Goal: Contribute content: Contribute content

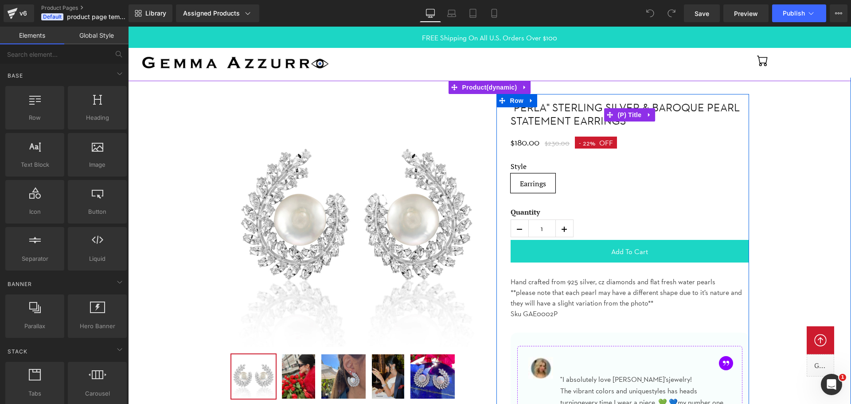
click at [558, 115] on link ""Perla" Sterling silver & baroque pearl statement earrings" at bounding box center [629, 114] width 238 height 27
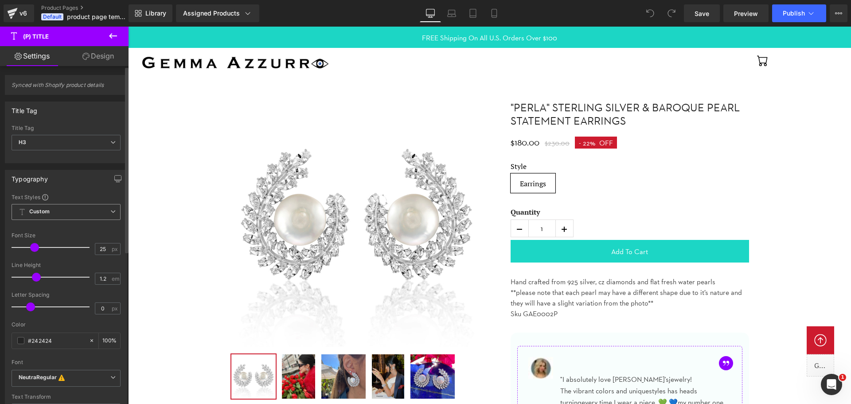
click at [81, 210] on span "Custom" at bounding box center [66, 212] width 109 height 16
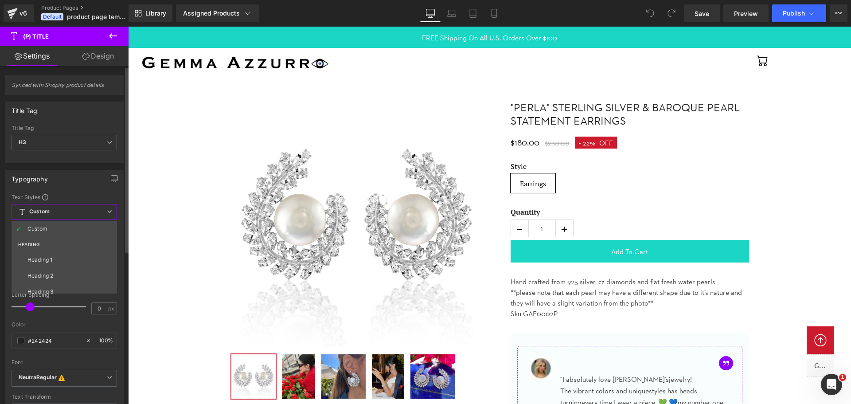
click at [81, 210] on span "Custom" at bounding box center [64, 212] width 105 height 16
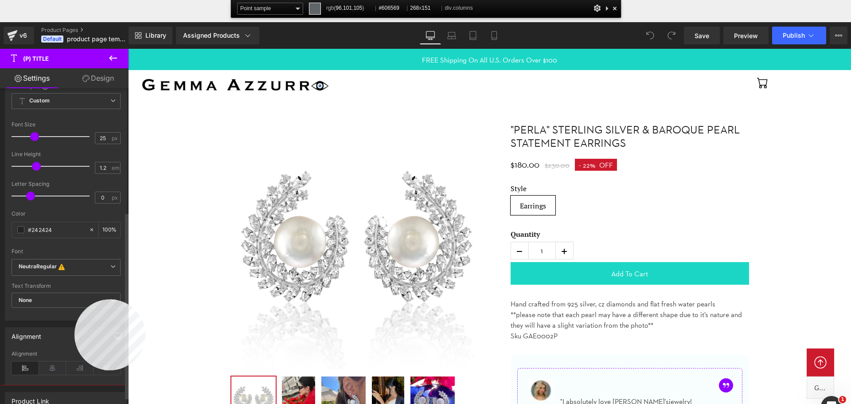
scroll to position [277, 0]
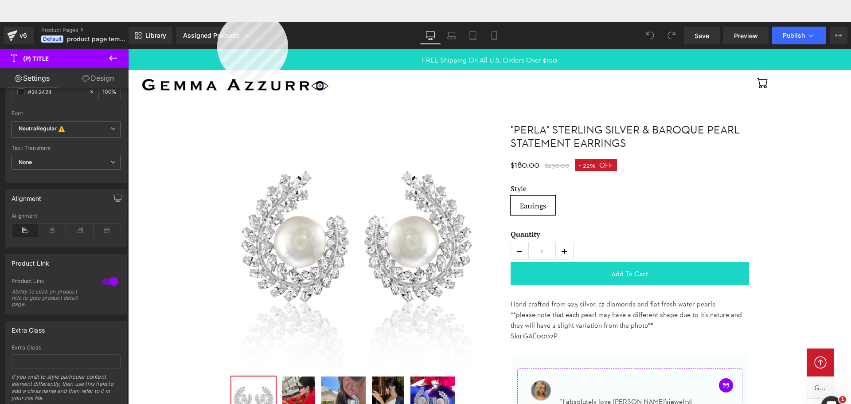
click at [217, 11] on html "You are previewing how the will restyle your page. You can not edit Elements in…" at bounding box center [425, 202] width 851 height 404
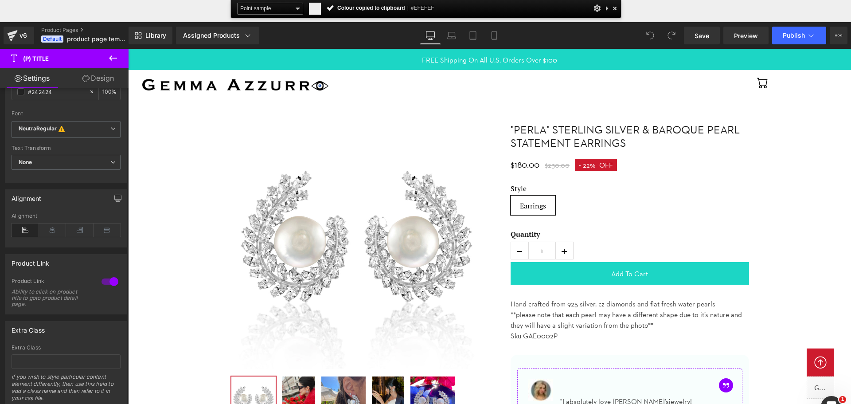
click at [614, 5] on div at bounding box center [614, 8] width 9 height 11
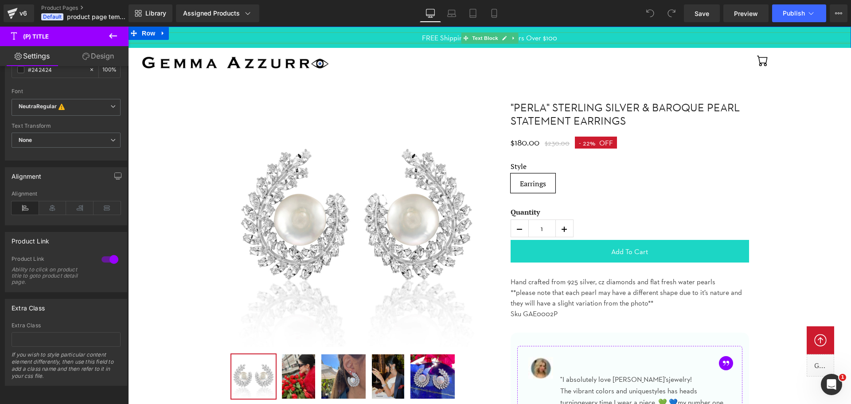
click at [143, 42] on div at bounding box center [489, 43] width 723 height 2
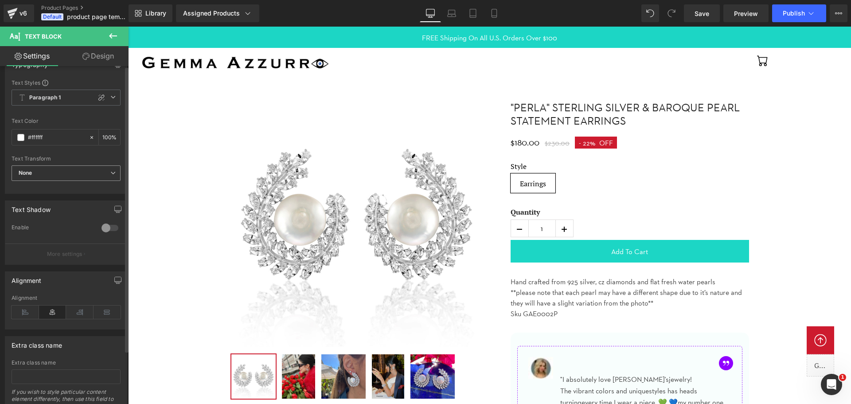
scroll to position [0, 0]
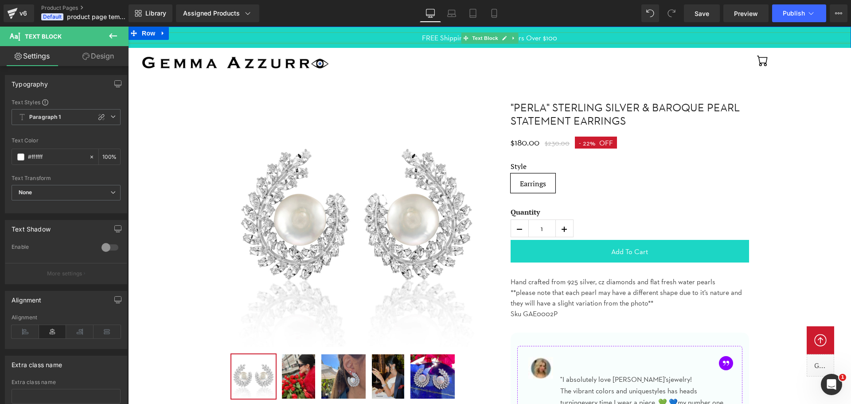
click at [139, 43] on div at bounding box center [489, 43] width 723 height 2
click at [91, 54] on link "Design" at bounding box center [98, 56] width 64 height 20
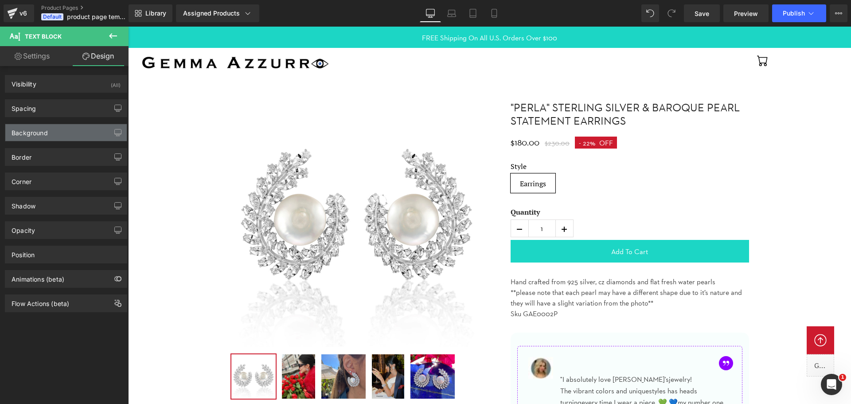
click at [67, 130] on div "Background" at bounding box center [65, 132] width 121 height 17
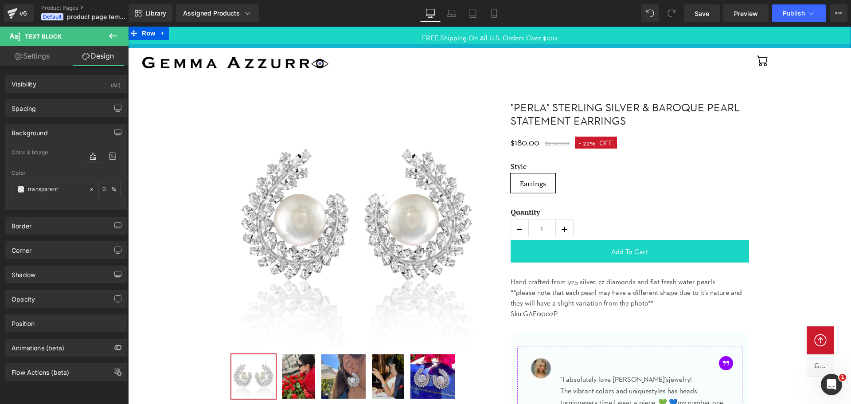
click at [337, 45] on div at bounding box center [489, 46] width 723 height 4
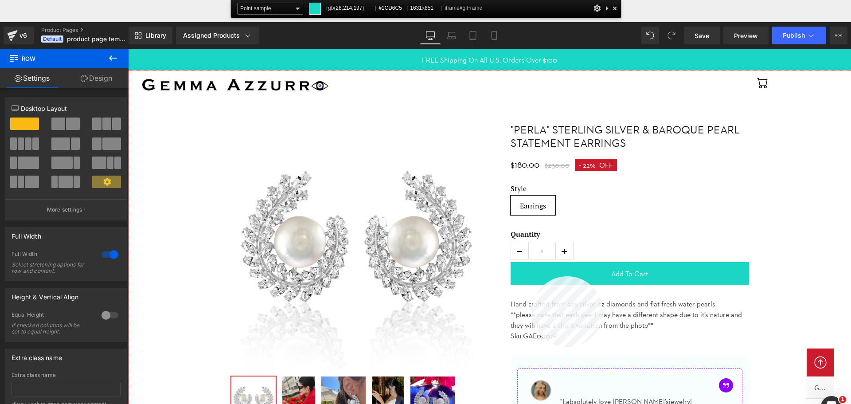
click at [532, 276] on div at bounding box center [489, 259] width 723 height 377
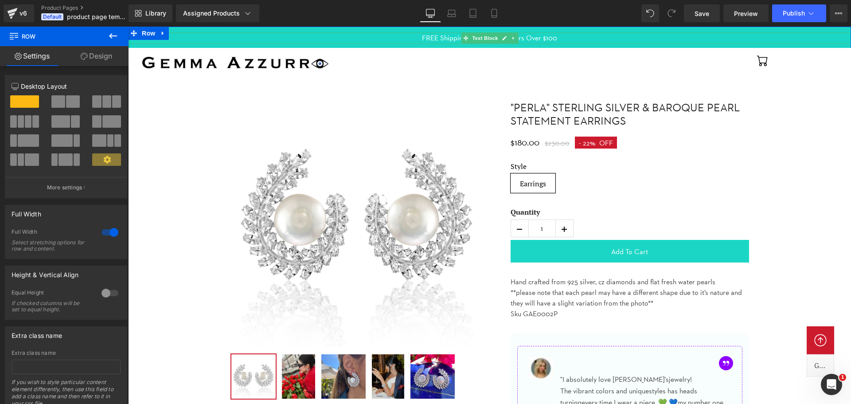
click at [451, 35] on span "FREE Shipping On All U.S. Orders Over $100" at bounding box center [489, 38] width 135 height 8
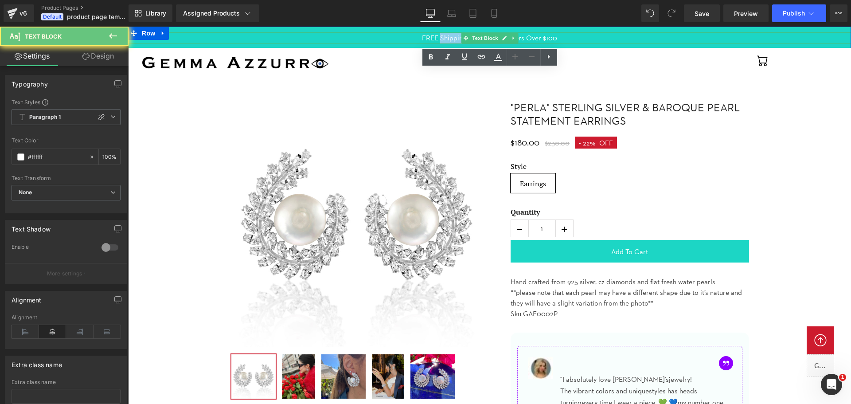
click at [451, 35] on span "FREE Shipping On All U.S. Orders Over $100" at bounding box center [489, 38] width 135 height 8
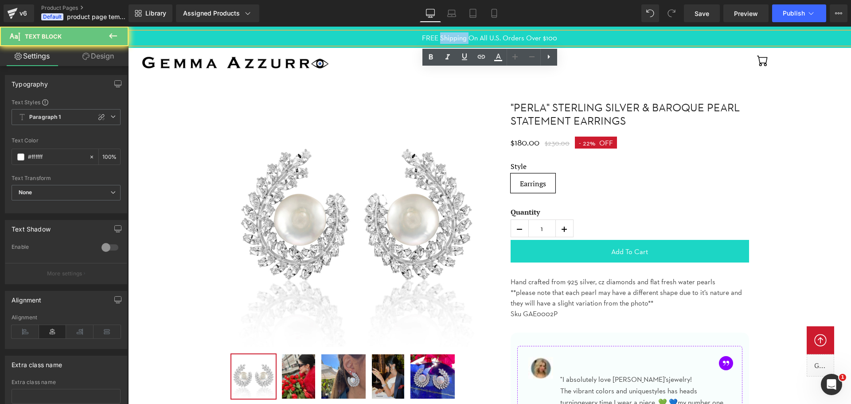
click at [451, 35] on span "FREE Shipping On All U.S. Orders Over $100" at bounding box center [489, 38] width 135 height 8
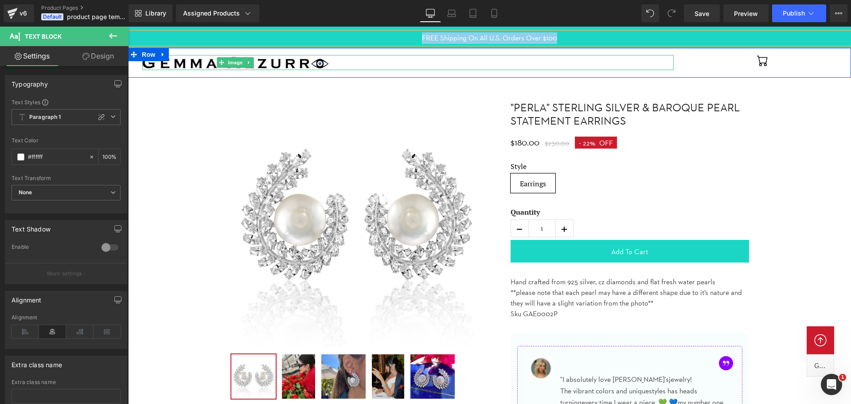
click at [256, 65] on img at bounding box center [235, 62] width 186 height 15
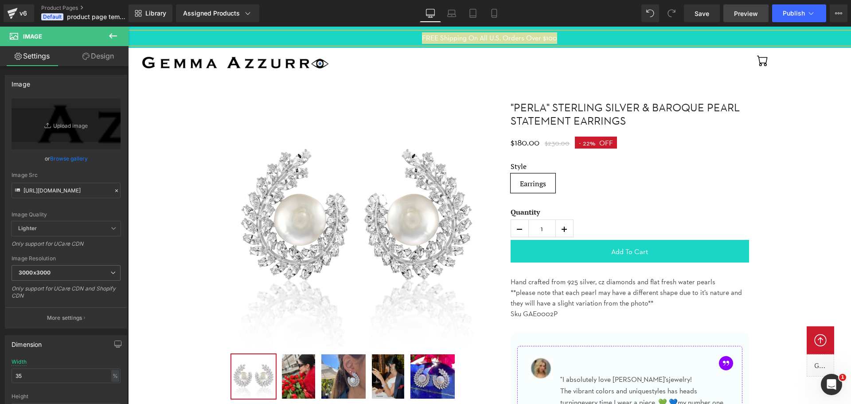
click at [736, 14] on span "Preview" at bounding box center [746, 13] width 24 height 9
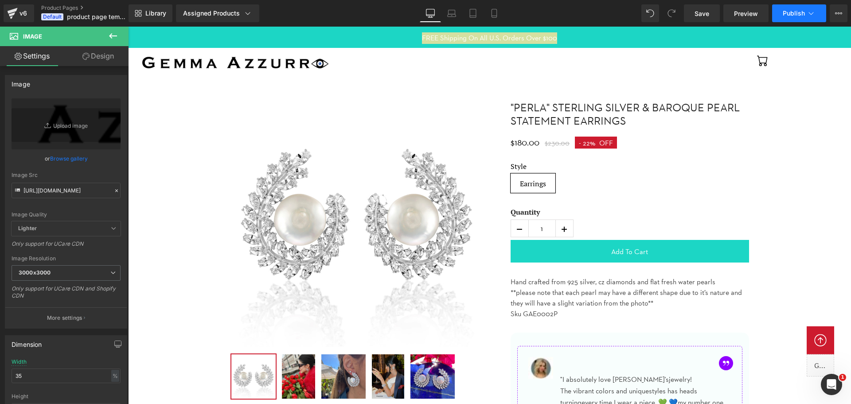
click at [785, 11] on span "Publish" at bounding box center [793, 13] width 22 height 7
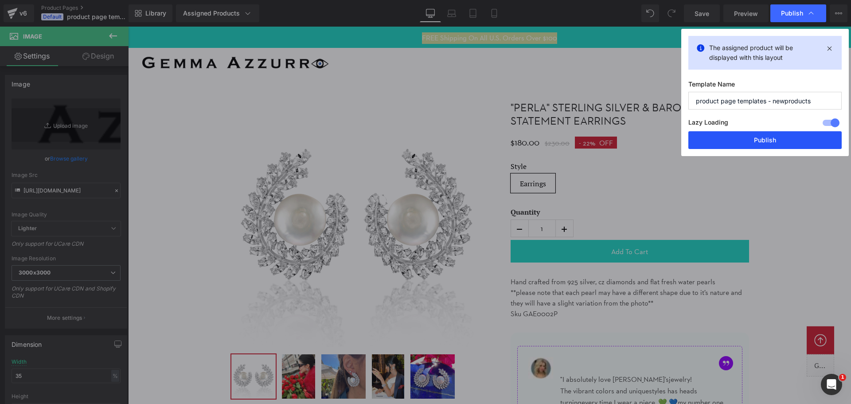
click at [766, 140] on button "Publish" at bounding box center [764, 140] width 153 height 18
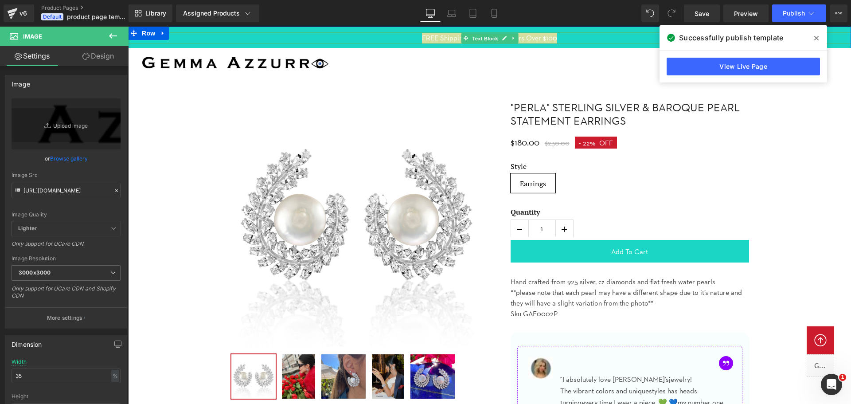
click at [490, 42] on span "Text Block" at bounding box center [484, 38] width 29 height 11
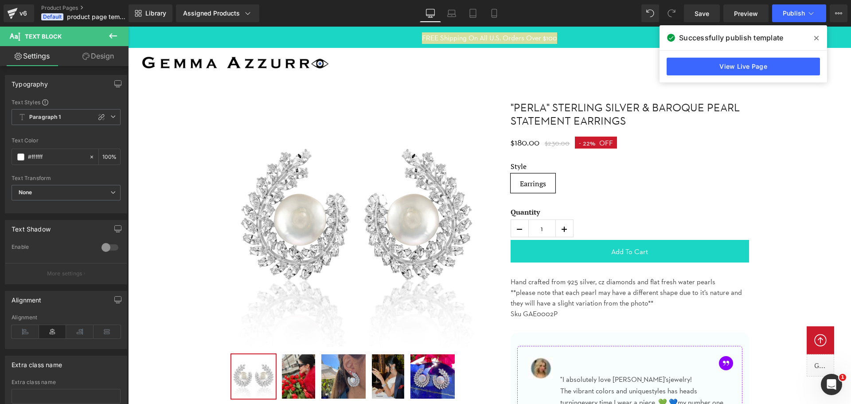
click at [461, 41] on span at bounding box center [465, 38] width 9 height 11
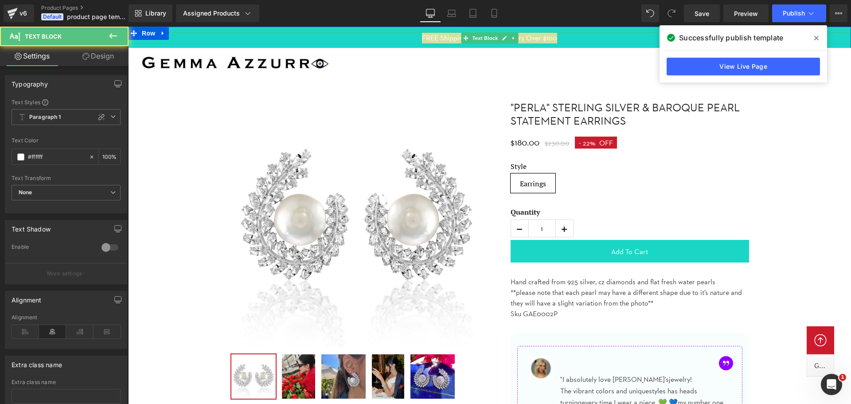
click at [461, 41] on span at bounding box center [465, 38] width 9 height 11
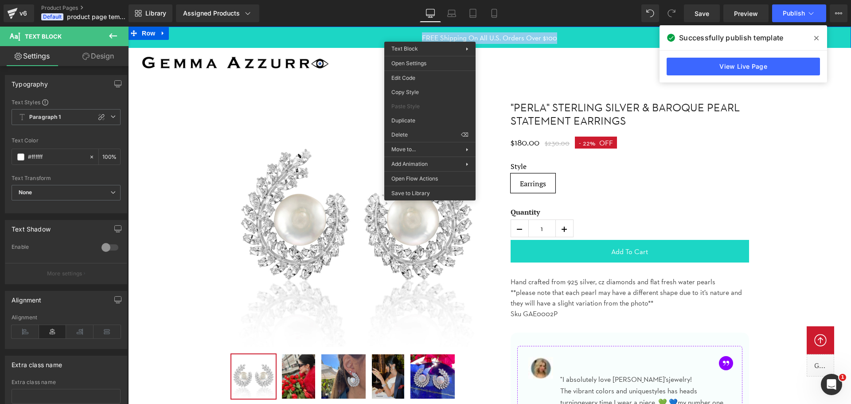
click at [504, 37] on div "FREE Shipping On All U.S. Orders Over $100 Text Block" at bounding box center [489, 38] width 723 height 12
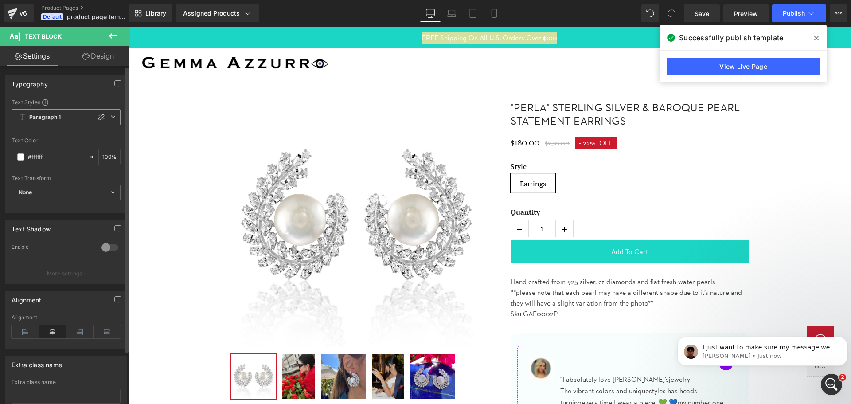
click at [78, 124] on span "Paragraph 1" at bounding box center [66, 117] width 109 height 16
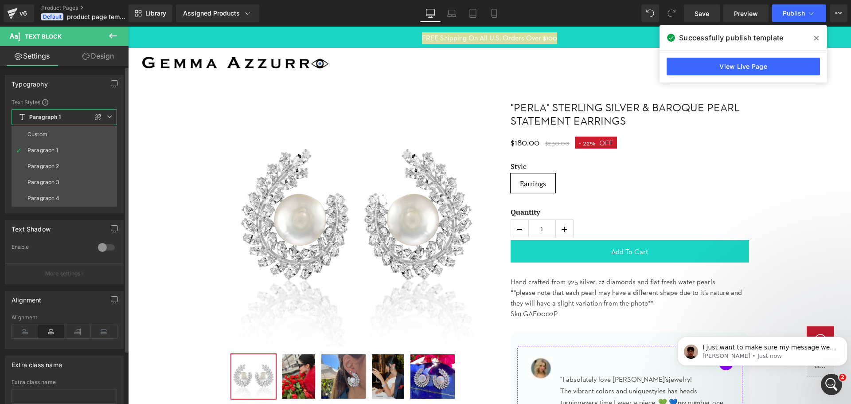
click at [78, 124] on span "Paragraph 1" at bounding box center [64, 117] width 105 height 16
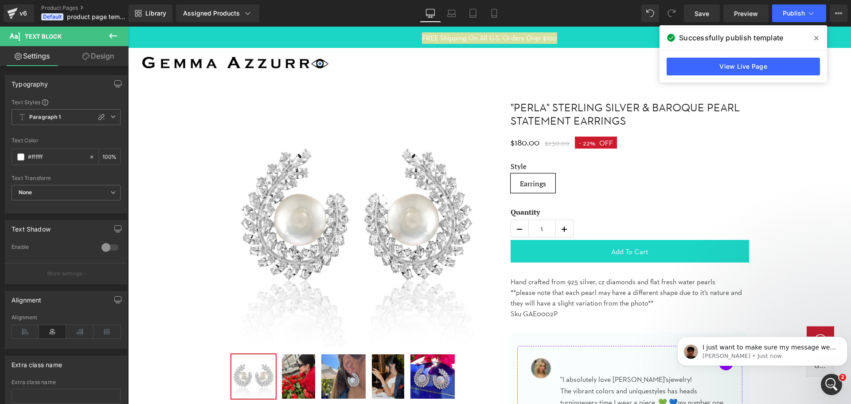
click at [128, 27] on div at bounding box center [128, 27] width 0 height 0
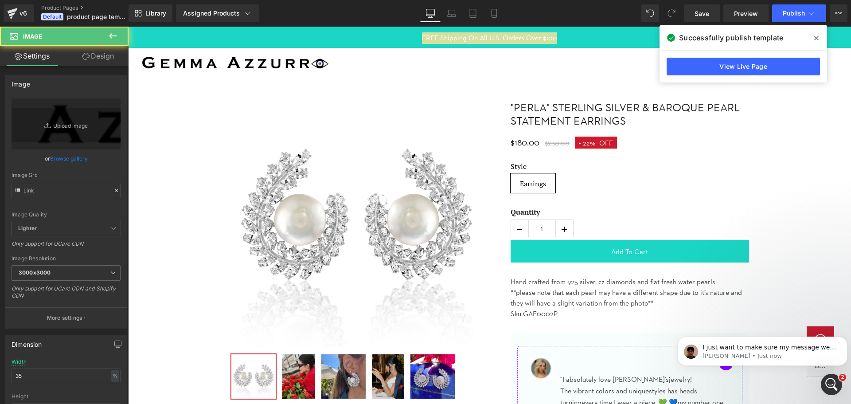
click at [128, 27] on div at bounding box center [128, 27] width 0 height 0
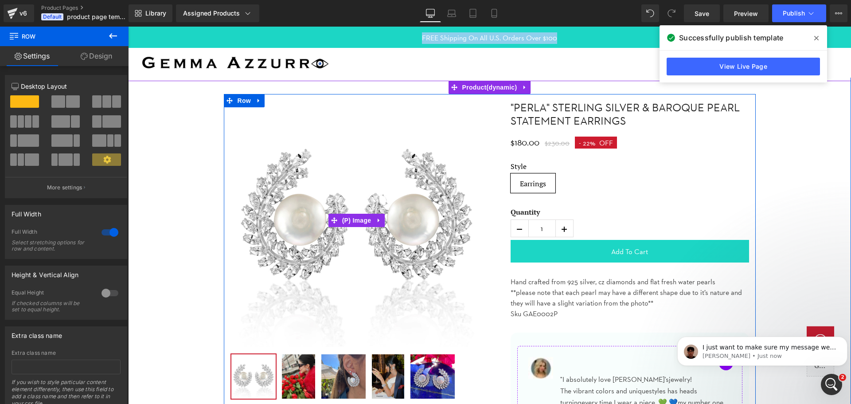
click at [334, 187] on img at bounding box center [356, 220] width 253 height 253
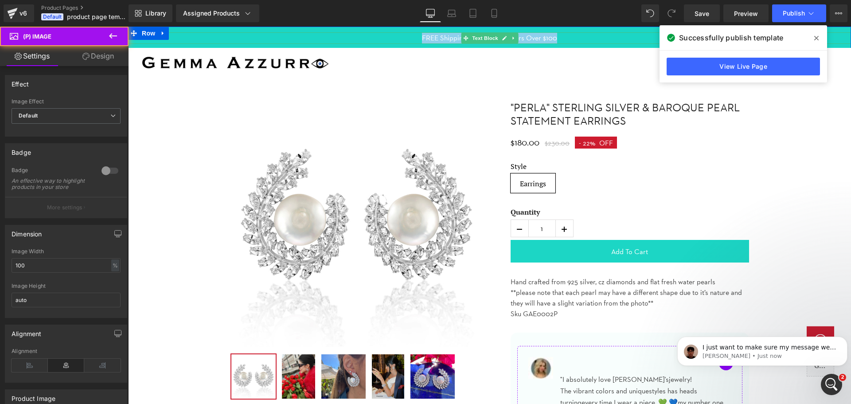
click at [458, 39] on span "FREE Shipping On All U.S. Orders Over $100" at bounding box center [489, 38] width 135 height 8
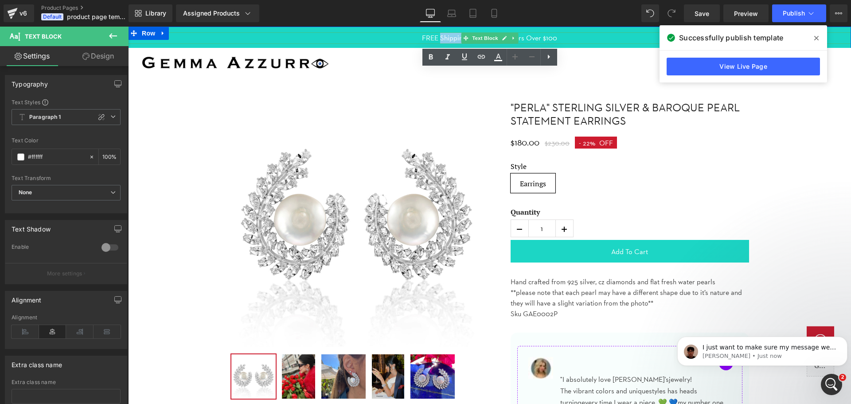
click at [458, 39] on span "FREE Shipping On All U.S. Orders Over $100" at bounding box center [489, 38] width 135 height 8
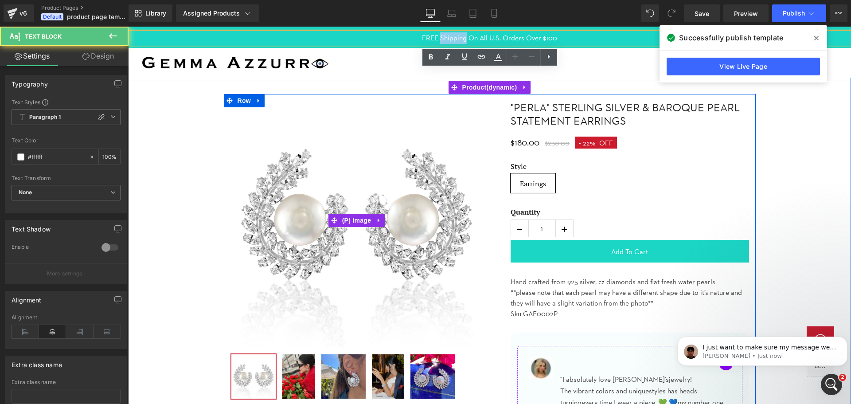
click at [319, 121] on img at bounding box center [356, 220] width 253 height 253
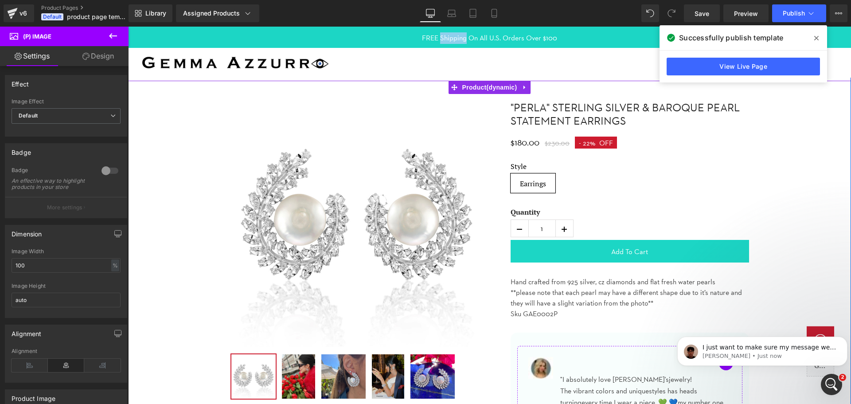
click at [201, 143] on div at bounding box center [489, 299] width 714 height 411
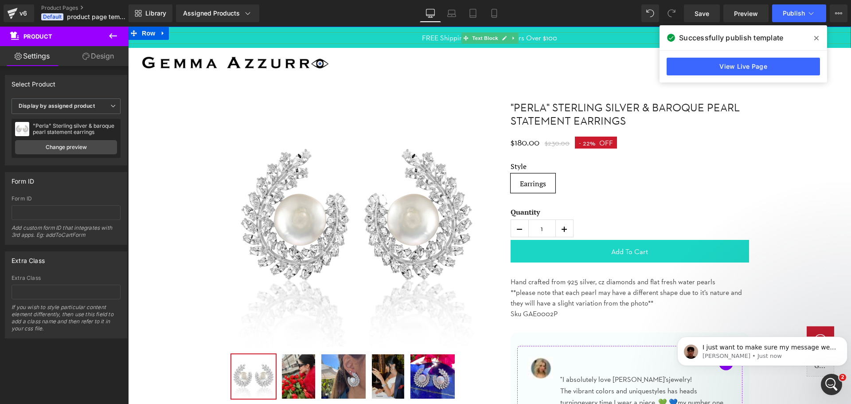
click at [432, 37] on span "FREE Shipping On All U.S. Orders Over $100" at bounding box center [489, 38] width 135 height 8
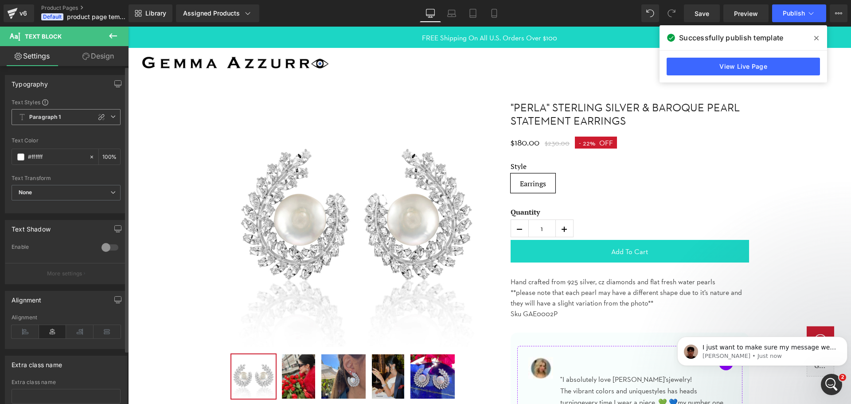
click at [63, 121] on span "Paragraph 1" at bounding box center [66, 117] width 109 height 16
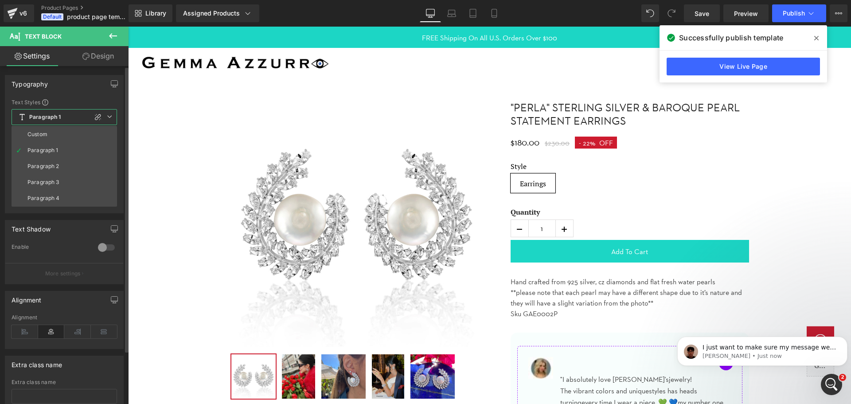
click at [63, 121] on span "Paragraph 1" at bounding box center [64, 117] width 105 height 16
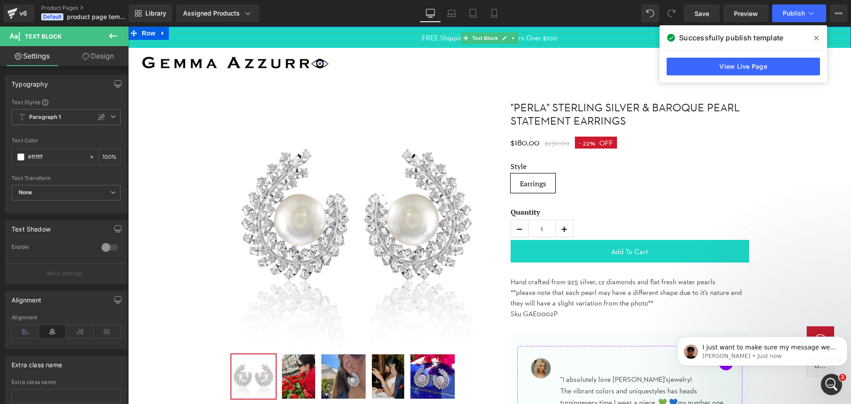
click at [410, 41] on p "FREE Shipping On All U.S. Orders Over $100" at bounding box center [489, 38] width 694 height 12
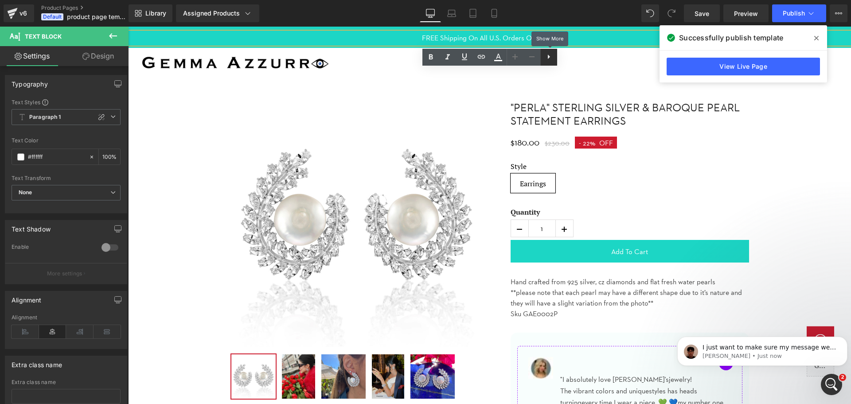
click at [0, 0] on link at bounding box center [0, 0] width 0 height 0
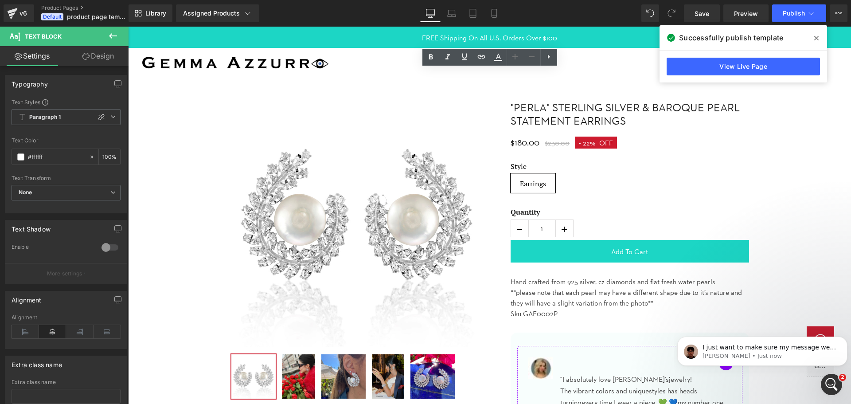
click at [110, 56] on link "Design" at bounding box center [98, 56] width 64 height 20
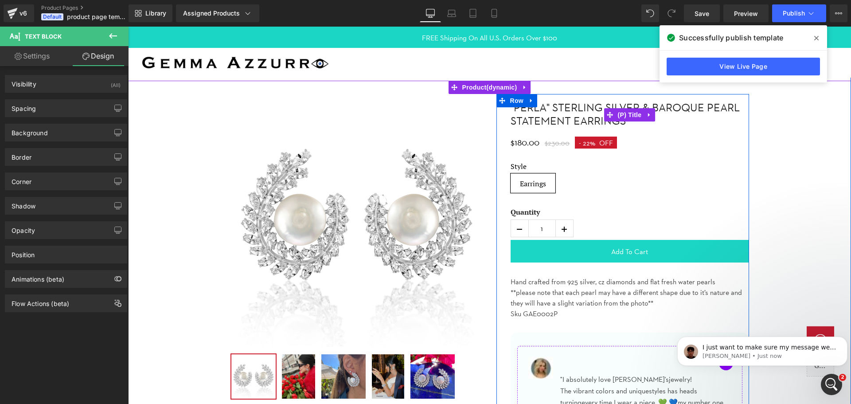
click at [556, 111] on link ""Perla" Sterling silver & baroque pearl statement earrings" at bounding box center [629, 114] width 238 height 27
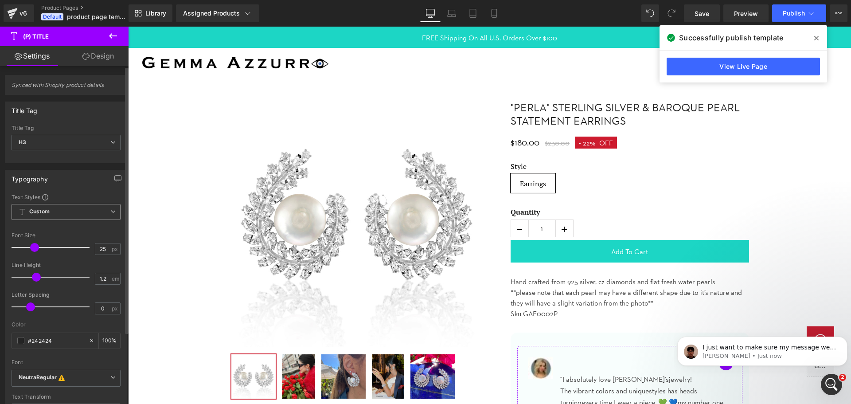
click at [91, 210] on span "Custom" at bounding box center [66, 212] width 109 height 16
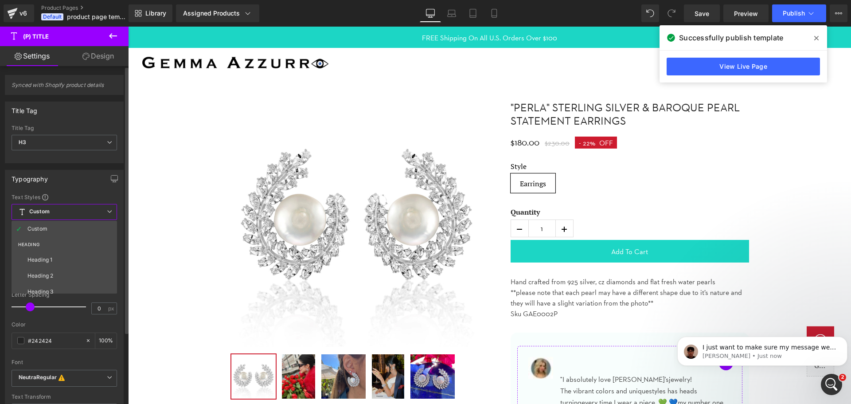
click at [91, 210] on span "Custom" at bounding box center [64, 212] width 105 height 16
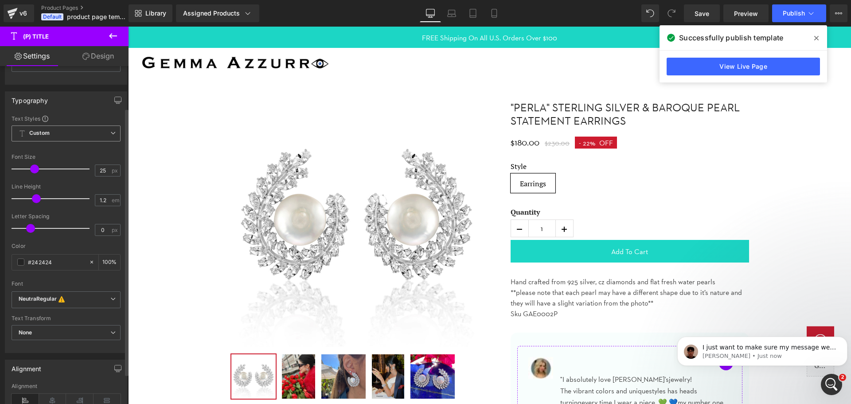
scroll to position [89, 0]
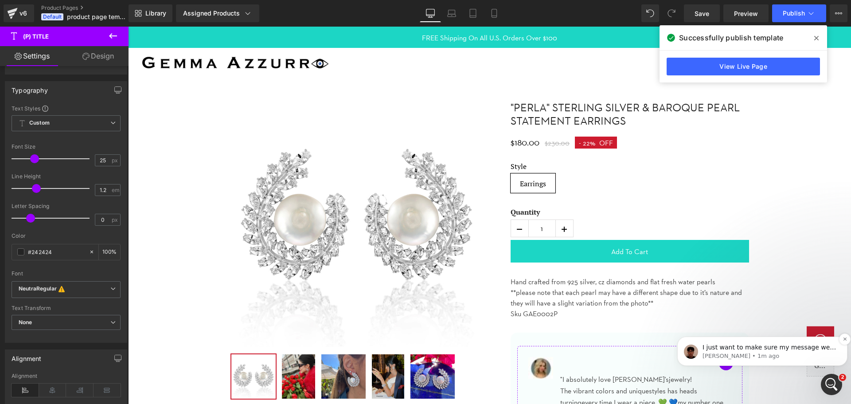
click at [779, 351] on p "I just want to make sure my message went through. May I ask if everything is ok…" at bounding box center [769, 347] width 134 height 9
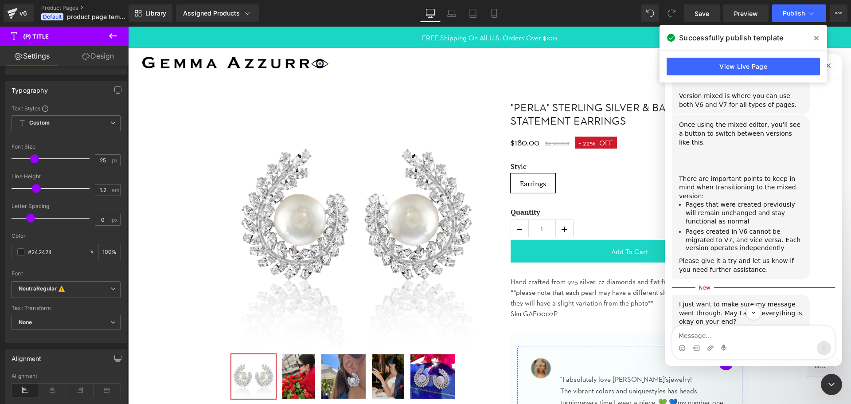
scroll to position [458, 0]
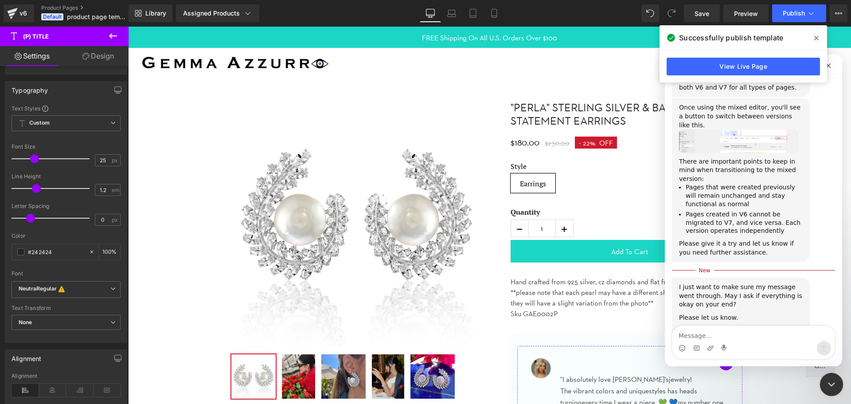
click at [828, 386] on icon "Close Intercom Messenger" at bounding box center [829, 382] width 11 height 11
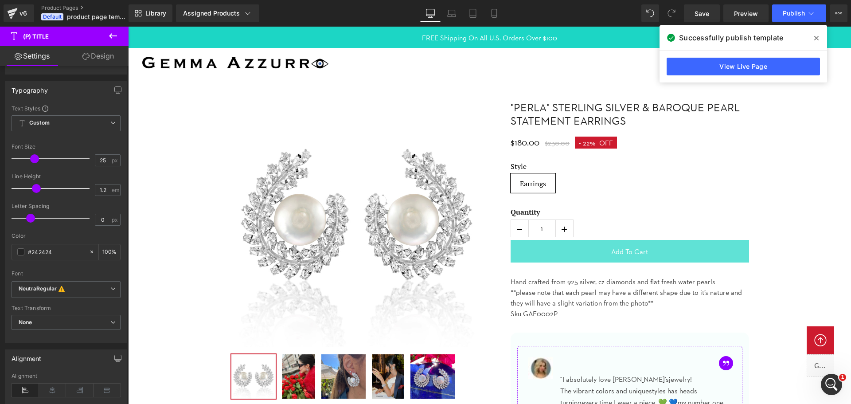
scroll to position [443, 0]
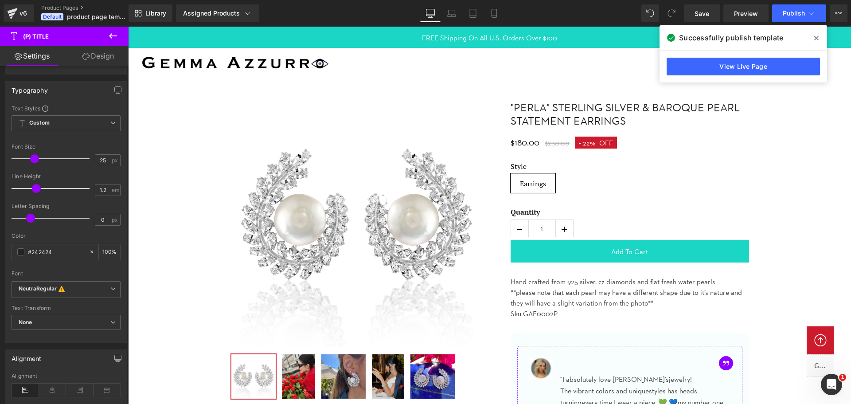
click at [816, 36] on icon at bounding box center [816, 38] width 4 height 7
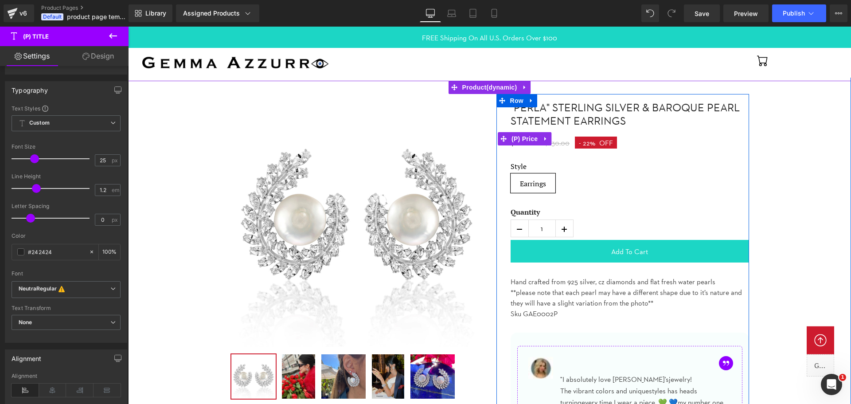
click at [597, 148] on span "- 22% OFF" at bounding box center [596, 142] width 42 height 12
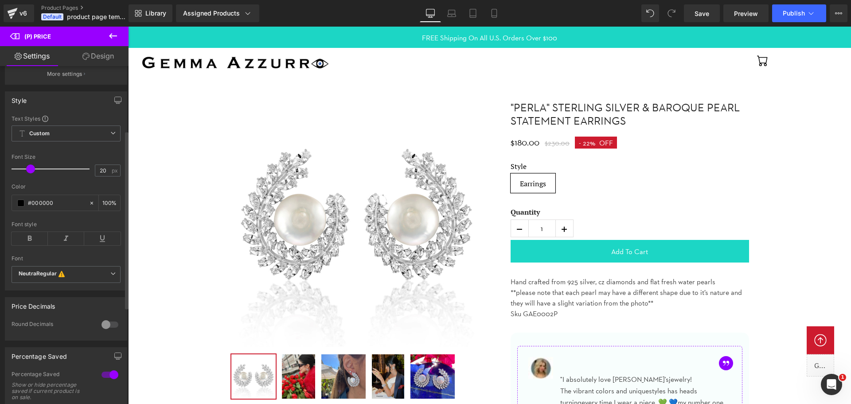
scroll to position [133, 0]
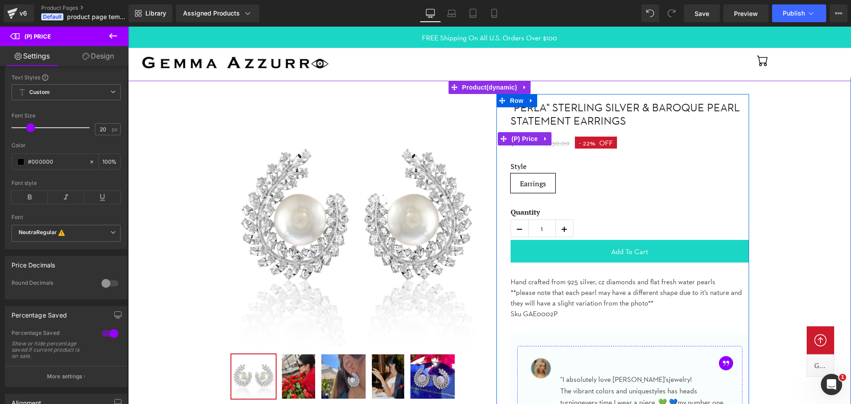
click at [561, 143] on span "$230.00" at bounding box center [556, 143] width 25 height 8
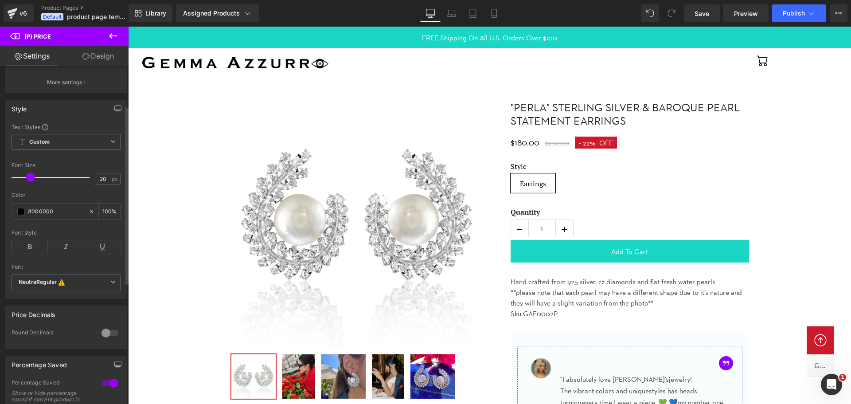
scroll to position [39, 0]
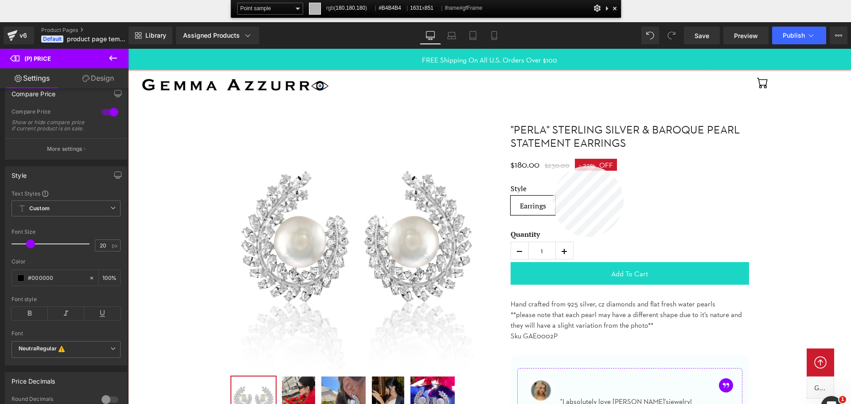
click at [552, 166] on div at bounding box center [489, 259] width 723 height 377
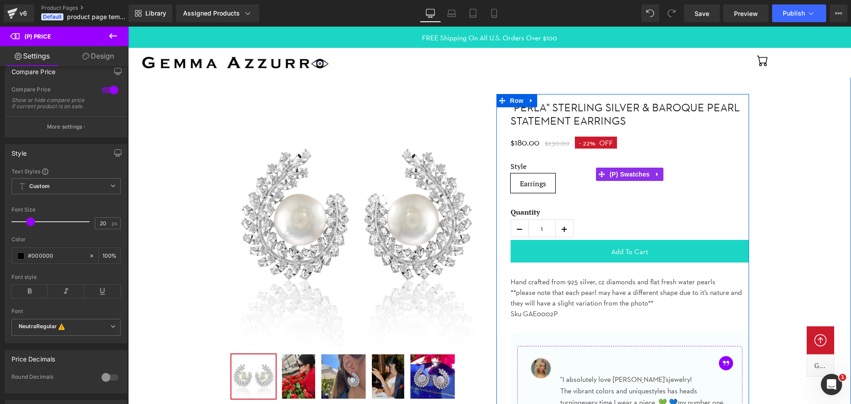
click at [531, 186] on span "Earrings" at bounding box center [533, 183] width 26 height 19
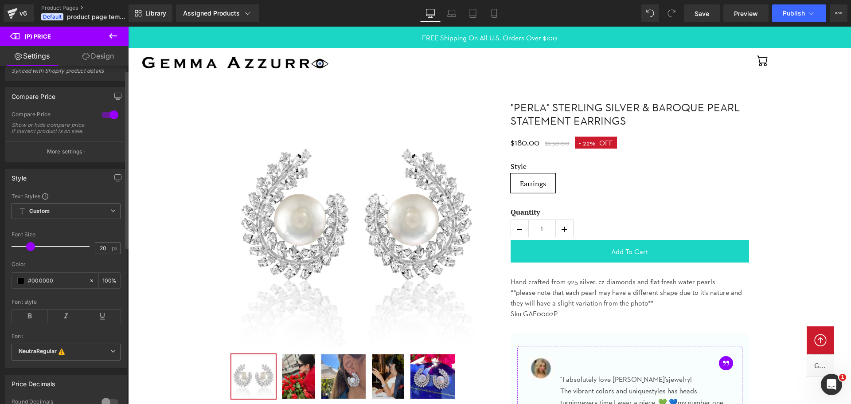
scroll to position [0, 0]
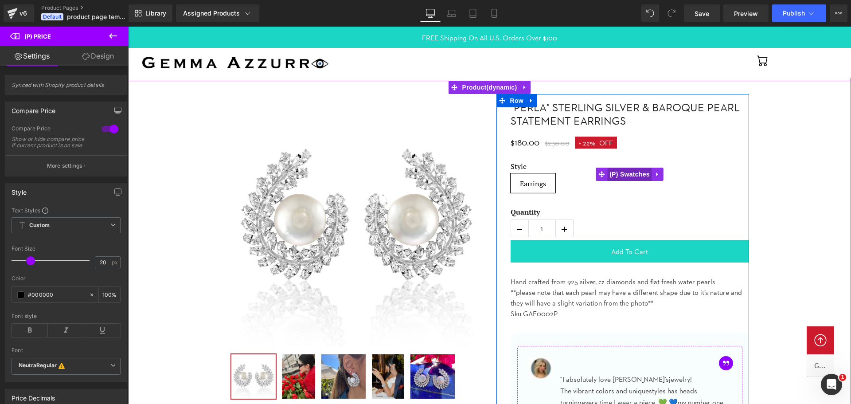
click at [632, 175] on span "(P) Swatches" at bounding box center [629, 173] width 45 height 13
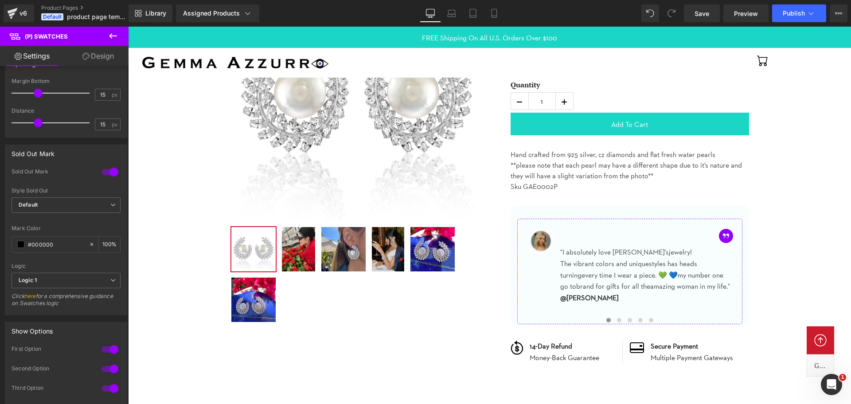
scroll to position [133, 0]
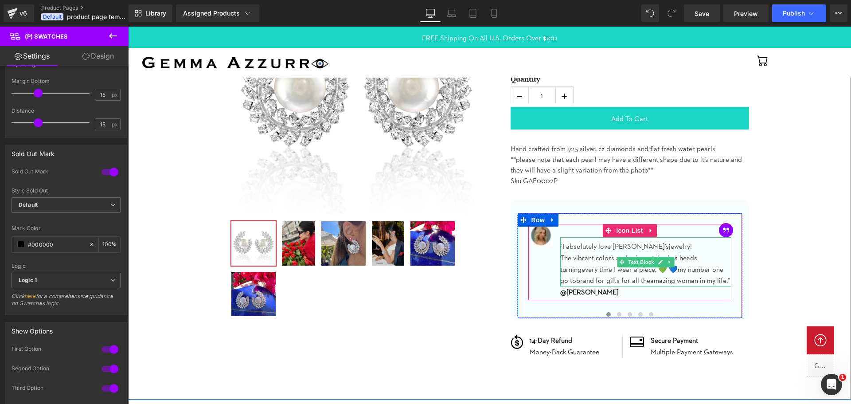
click at [582, 264] on p "The vibrant colors and unique styles has heads turning every time I wear a piec…" at bounding box center [645, 269] width 171 height 34
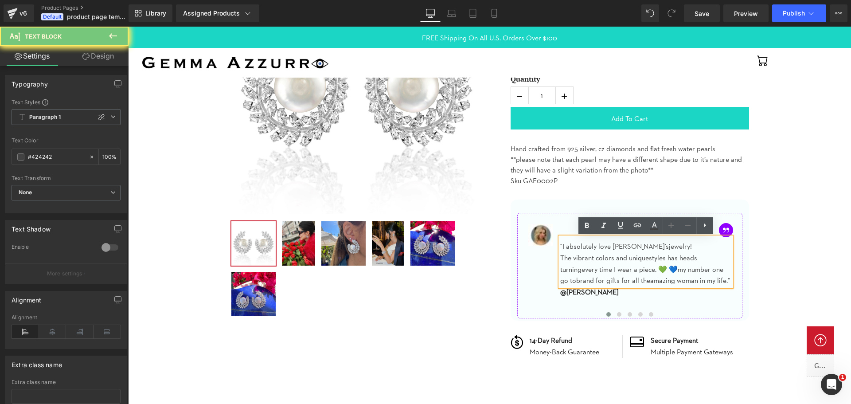
click at [582, 264] on p "The vibrant colors and unique styles has heads turning every time I wear a piec…" at bounding box center [645, 269] width 171 height 34
click at [577, 252] on p ""I absolutely love Gemma's jewelry!" at bounding box center [645, 247] width 171 height 12
click at [556, 261] on div "Image "I absolutely love Gemma's jewelry! The vibrant colors and unique styles …" at bounding box center [629, 261] width 203 height 74
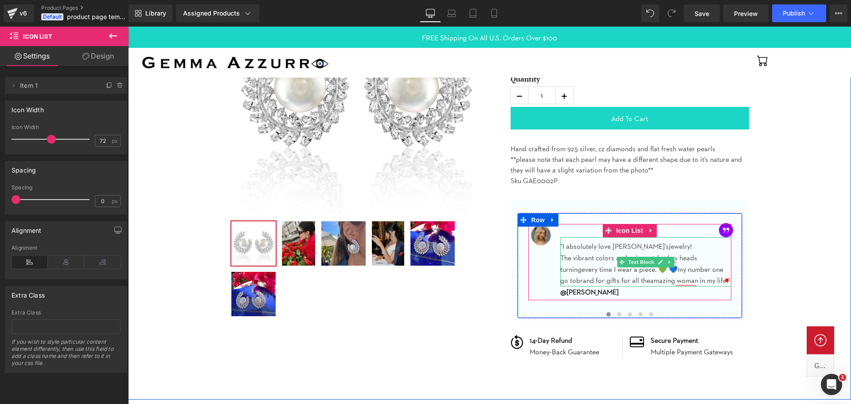
click at [568, 248] on p ""I absolutely love Gemma's jewelry!" at bounding box center [645, 247] width 171 height 12
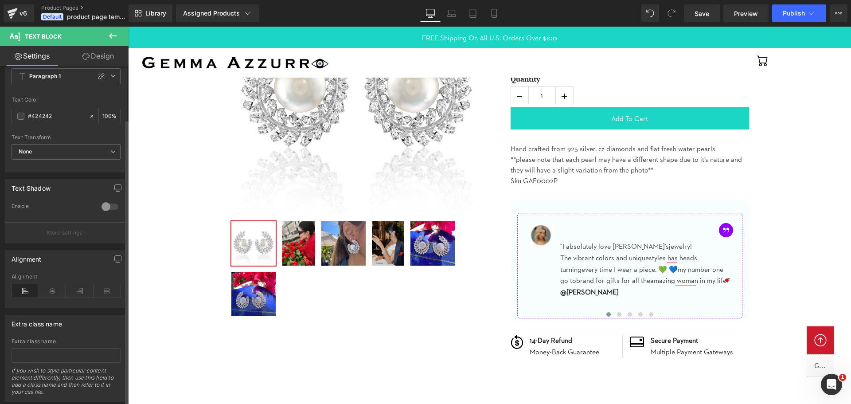
scroll to position [63, 0]
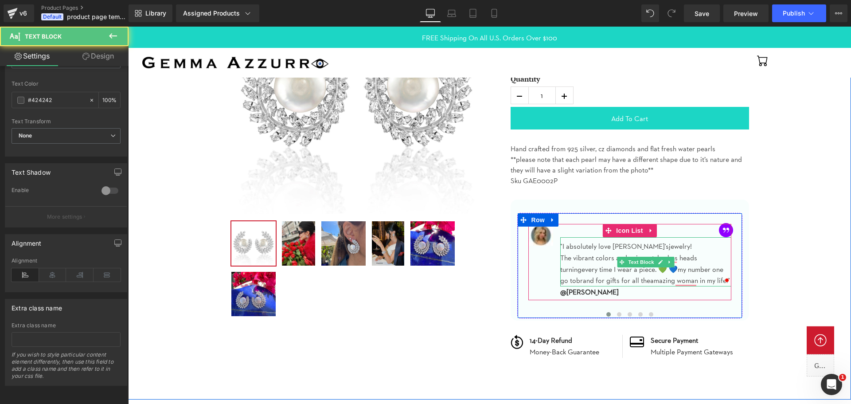
click at [596, 262] on p "The vibrant colors and unique styles has heads turning every time I wear a piec…" at bounding box center [645, 269] width 171 height 34
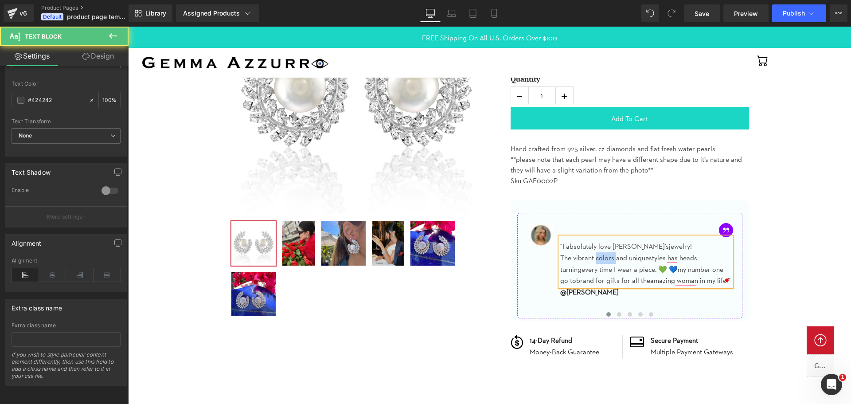
click at [596, 262] on p "The vibrant colors and unique styles has heads turning every time I wear a piec…" at bounding box center [645, 269] width 171 height 34
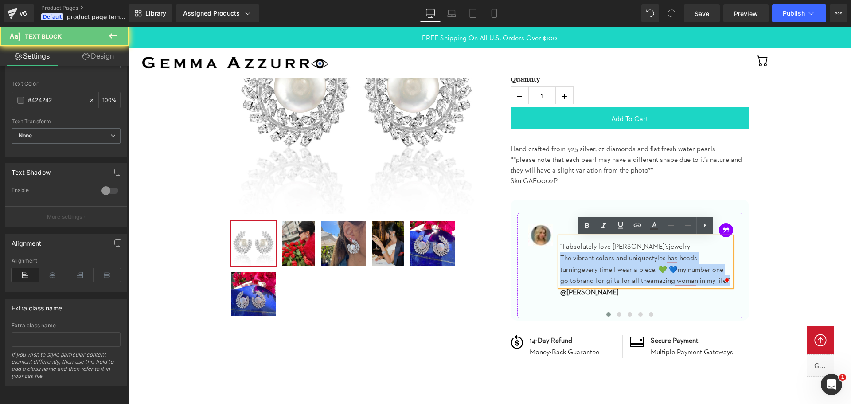
click at [596, 262] on p "The vibrant colors and unique styles has heads turning every time I wear a piec…" at bounding box center [645, 269] width 171 height 34
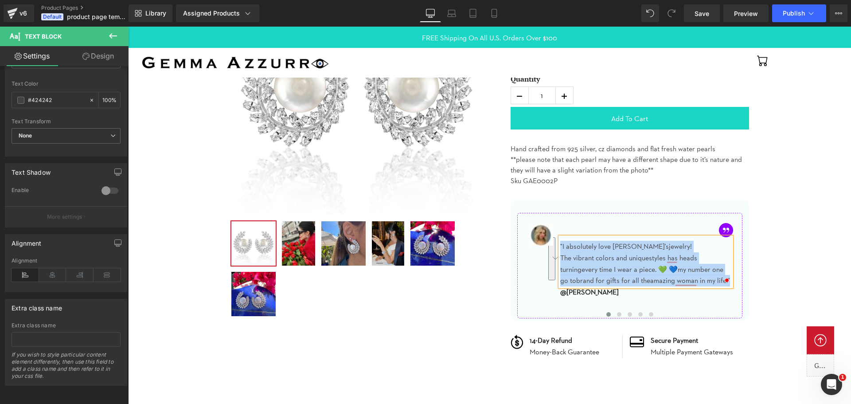
copy div ""I absolutely love Gemma's jewelry! The vibrant colors and unique styles has he…"
click at [544, 239] on span "Image" at bounding box center [540, 234] width 19 height 11
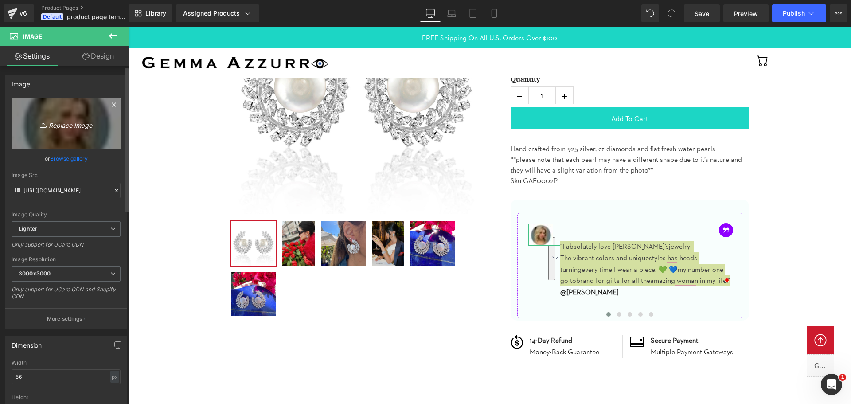
click at [74, 138] on link "Replace Image" at bounding box center [66, 123] width 109 height 51
click at [78, 140] on link "Replace Image" at bounding box center [66, 123] width 109 height 51
type input "C:\fakepath\d7f3d6d700974f06c7293fc7f2a27521.jpg"
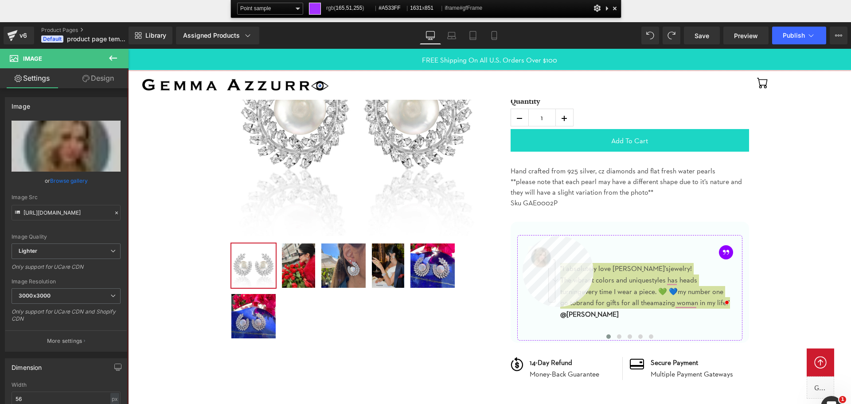
click at [522, 236] on div at bounding box center [489, 259] width 723 height 377
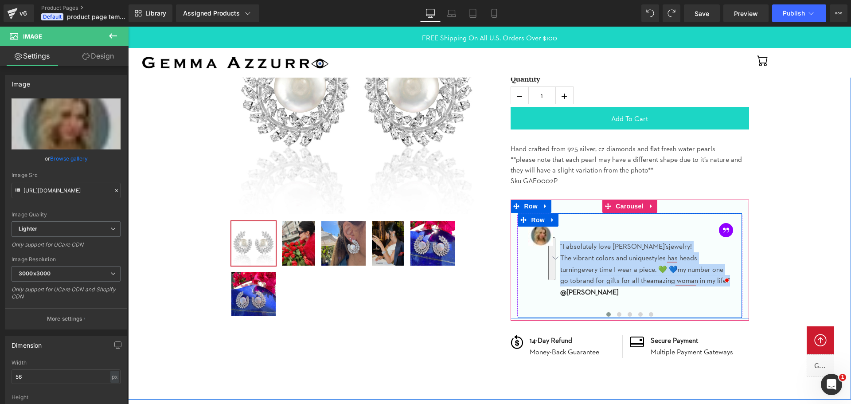
click at [573, 308] on div "Image Image "I absolutely love Gemma's jewelry! The vibrant colors and unique s…" at bounding box center [629, 265] width 225 height 105
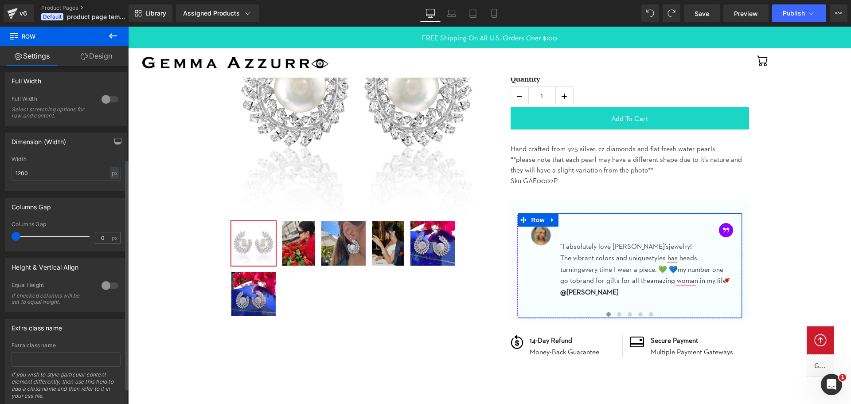
scroll to position [159, 0]
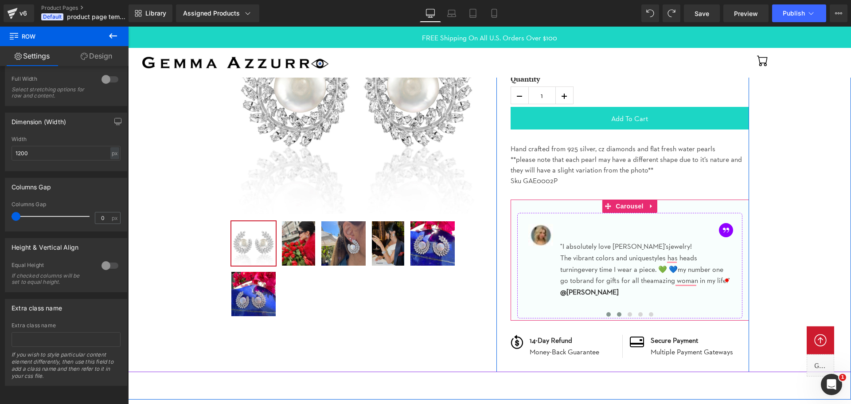
click at [619, 315] on span at bounding box center [619, 314] width 4 height 4
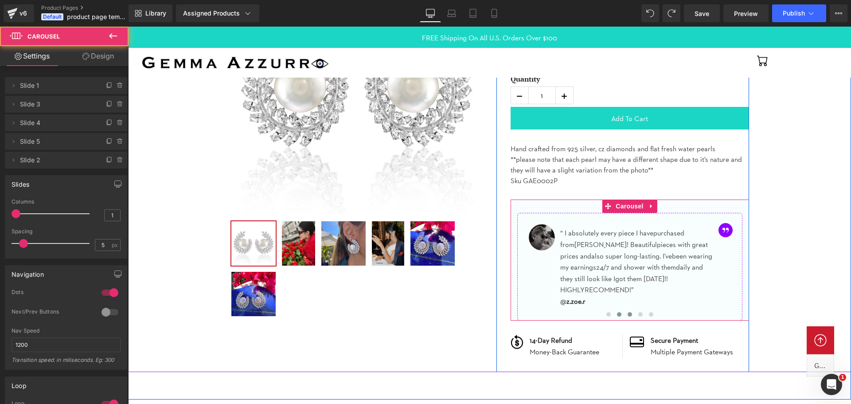
click at [627, 313] on span at bounding box center [629, 314] width 4 height 4
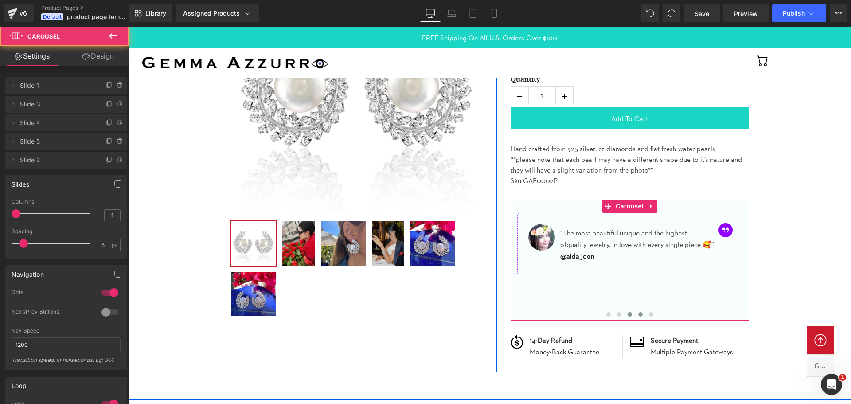
click at [641, 314] on span at bounding box center [640, 314] width 4 height 4
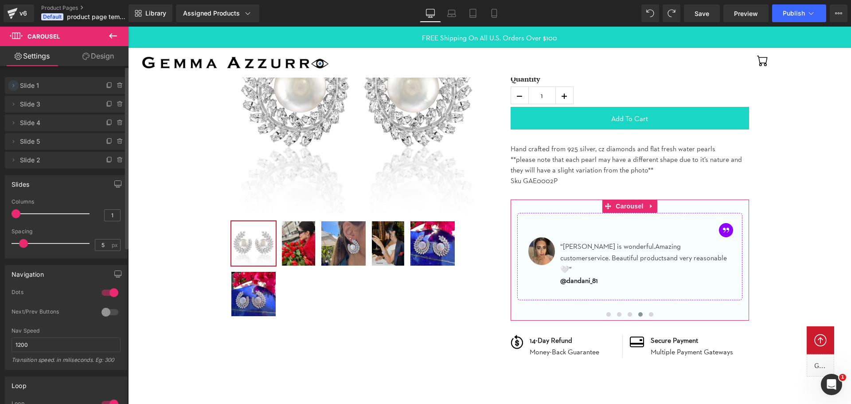
click at [11, 87] on icon at bounding box center [13, 85] width 7 height 7
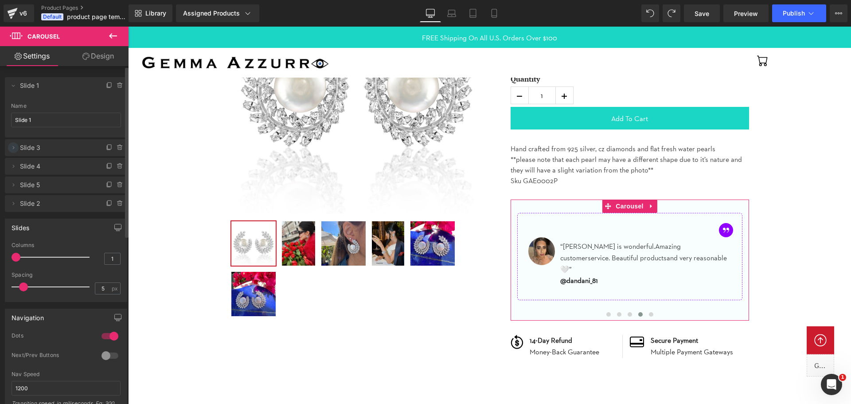
click at [16, 149] on icon at bounding box center [13, 147] width 7 height 7
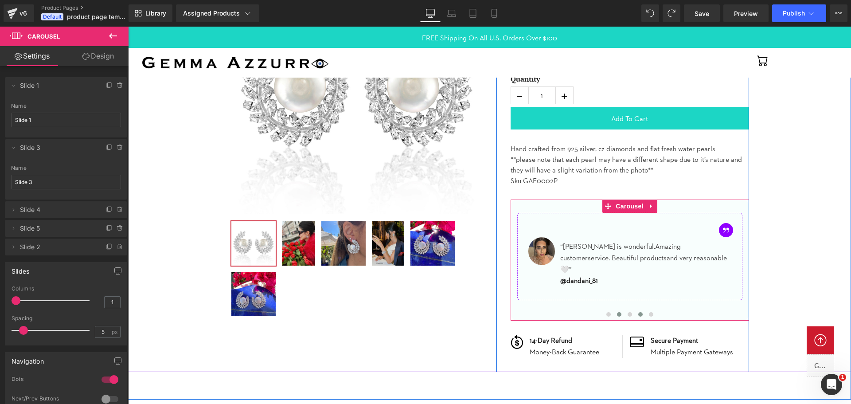
click at [617, 313] on span at bounding box center [619, 314] width 4 height 4
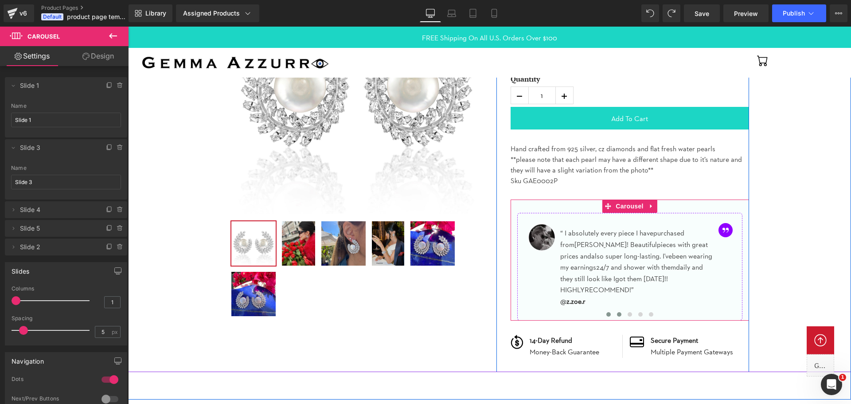
click at [607, 315] on span at bounding box center [608, 314] width 4 height 4
click at [616, 315] on button at bounding box center [619, 314] width 11 height 9
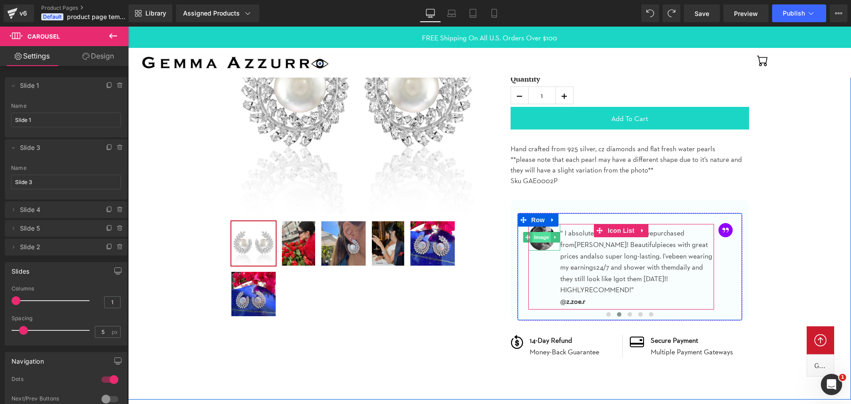
click at [541, 240] on span "Image" at bounding box center [541, 237] width 19 height 11
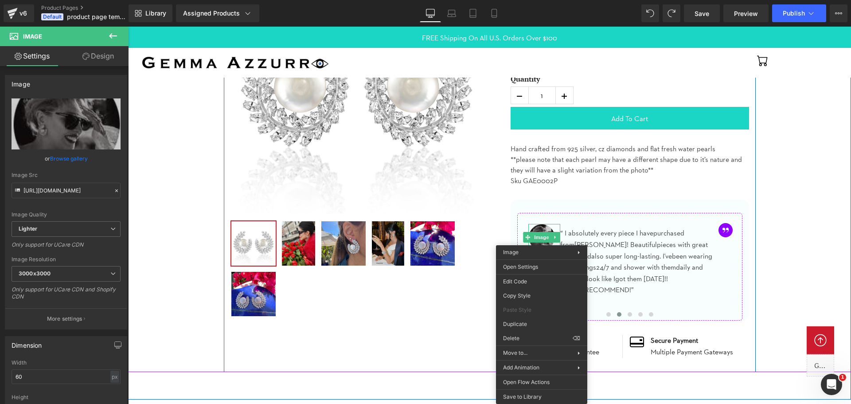
scroll to position [177, 0]
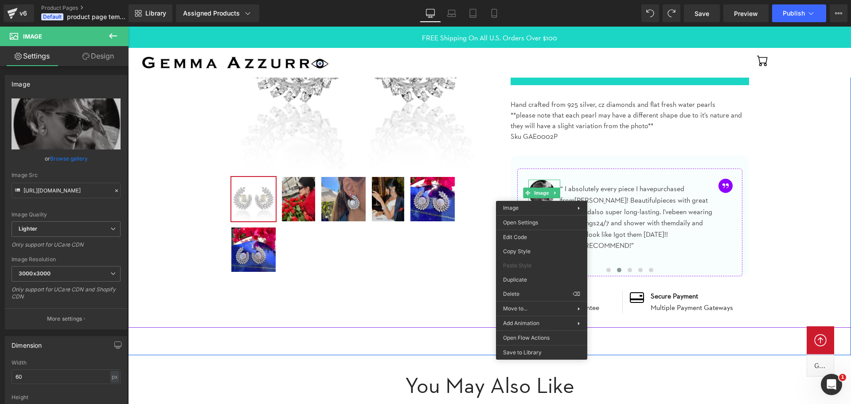
click at [797, 276] on div at bounding box center [489, 122] width 714 height 411
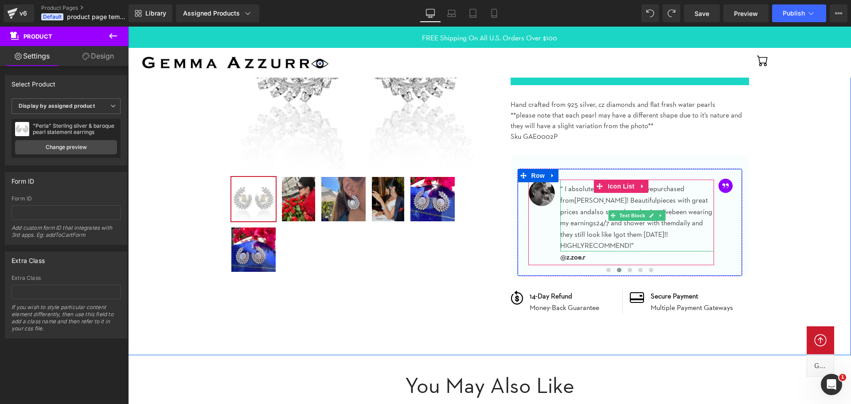
click at [603, 222] on span "24/7 and shower with them" at bounding box center [636, 222] width 80 height 8
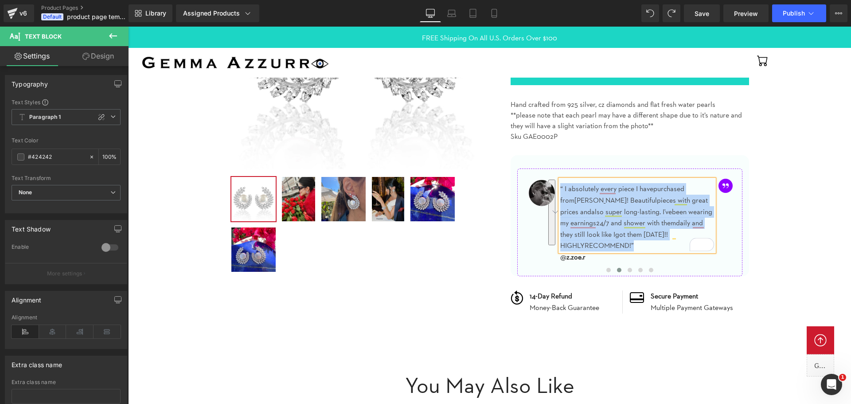
copy p "“ I absolutely every piece I have purchased from Gemma Azzurro! Beautiful piece…"
click at [574, 258] on b "z.zoe.r" at bounding box center [575, 257] width 19 height 8
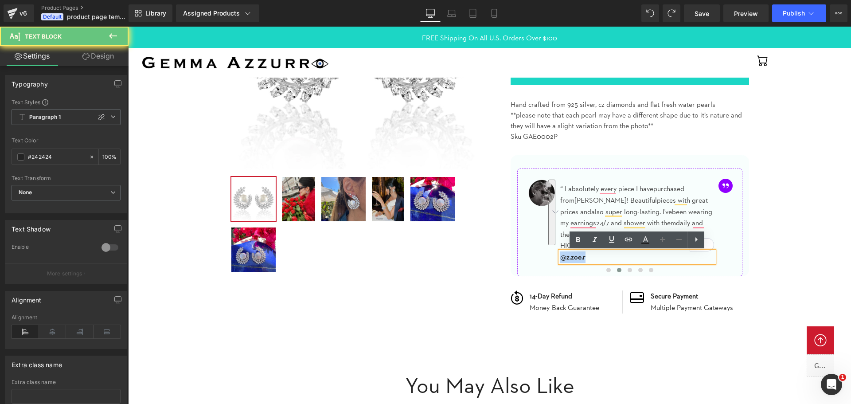
click at [574, 258] on b "z.zoe.r" at bounding box center [575, 257] width 19 height 8
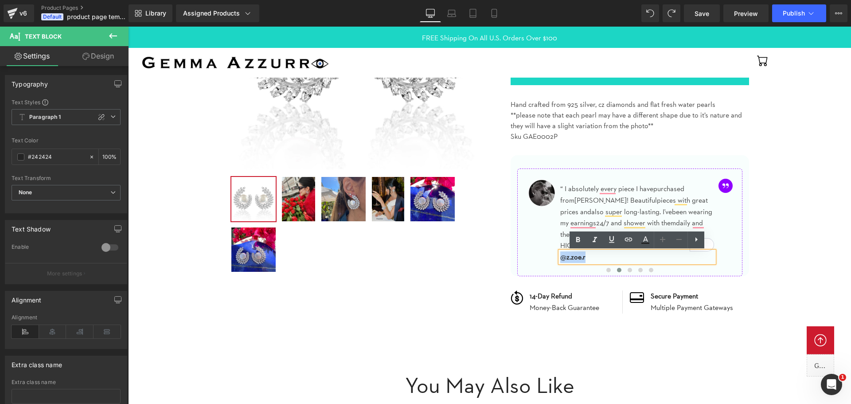
copy p "@ z.zoe.r"
click at [632, 273] on button at bounding box center [629, 269] width 11 height 9
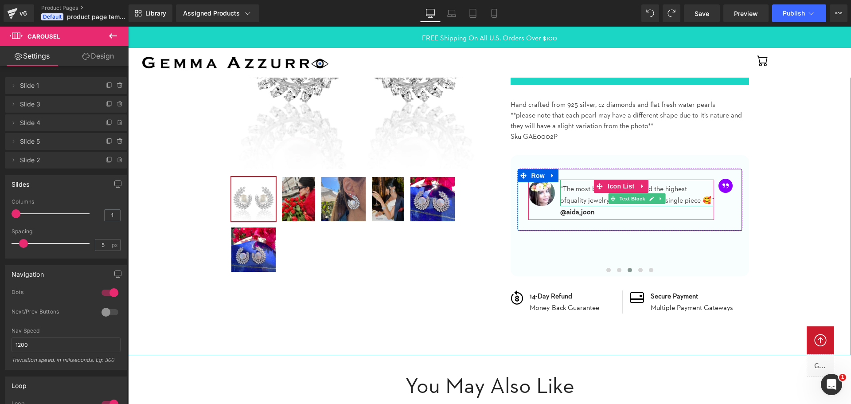
click at [578, 203] on span "quality jewelry. In love w" at bounding box center [602, 200] width 72 height 8
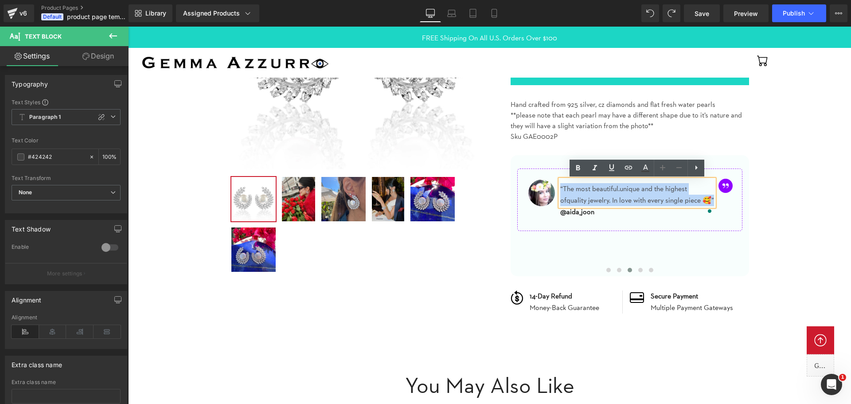
copy p "“The most beautiful. unique and the highest of quality jewelry. In love w ith e…"
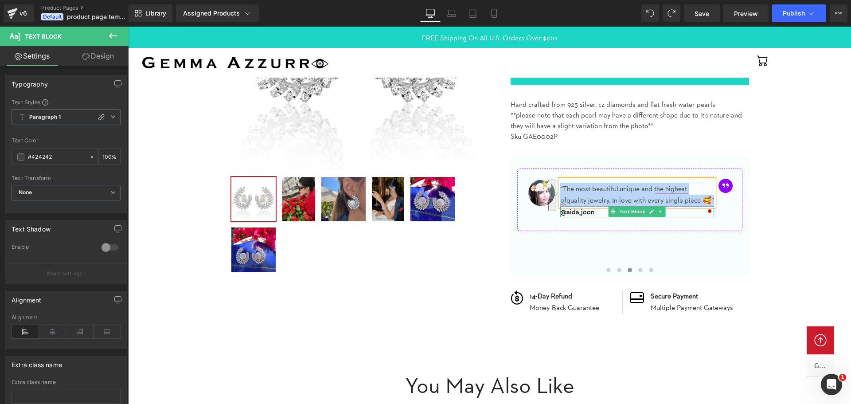
click at [584, 216] on strong "@aida_joon" at bounding box center [577, 211] width 34 height 8
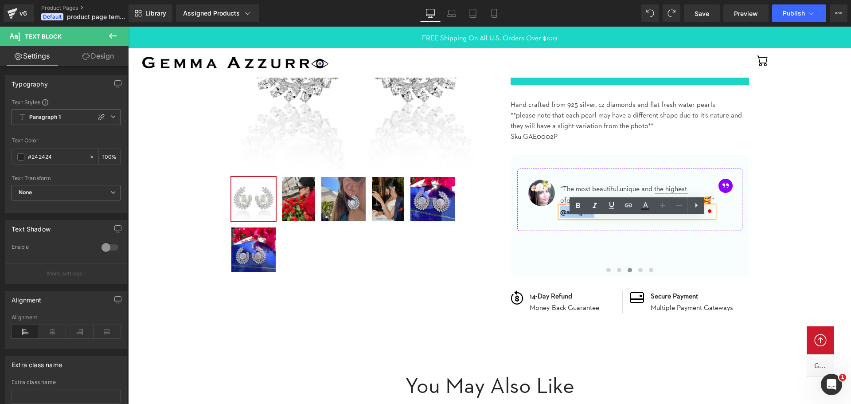
copy strong "@aida_joon"
click at [638, 269] on span at bounding box center [640, 270] width 4 height 4
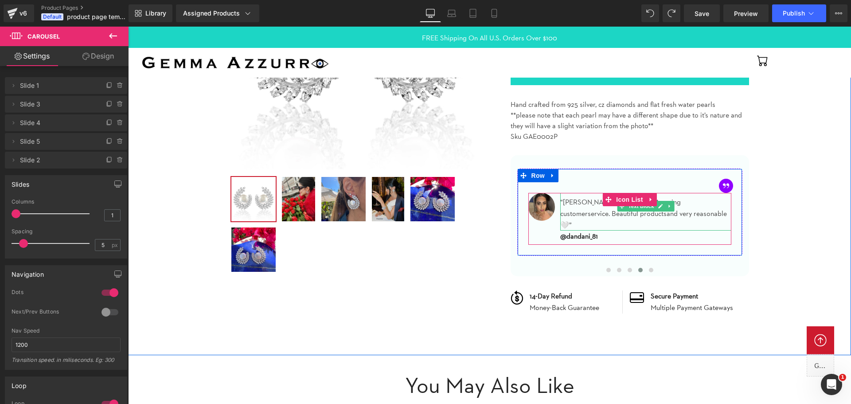
click at [607, 212] on span "and very reasonable 🤍”" at bounding box center [643, 219] width 167 height 20
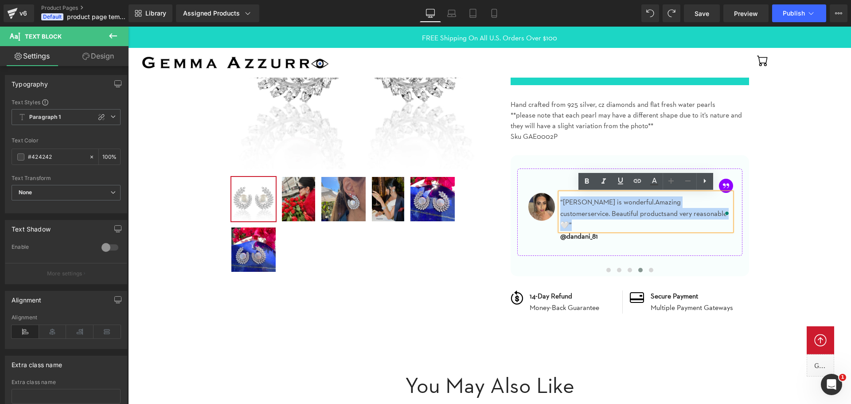
copy p "“Sara is wonderful. Amazing customer service. Beautiful products and very reaso…"
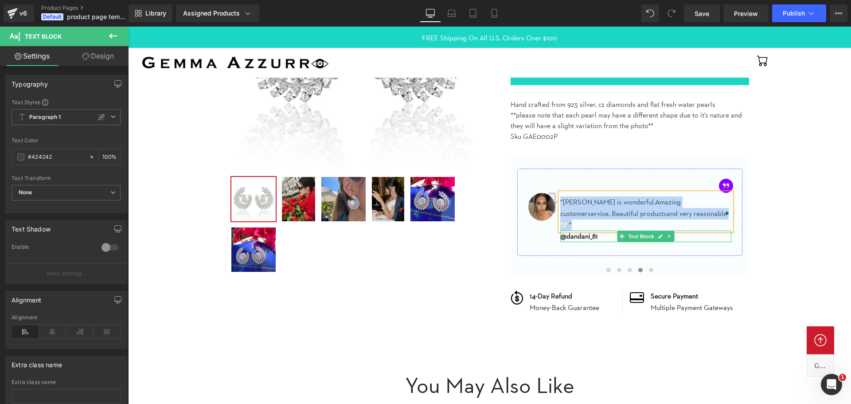
click at [583, 232] on strong "@dandani_81" at bounding box center [579, 236] width 38 height 8
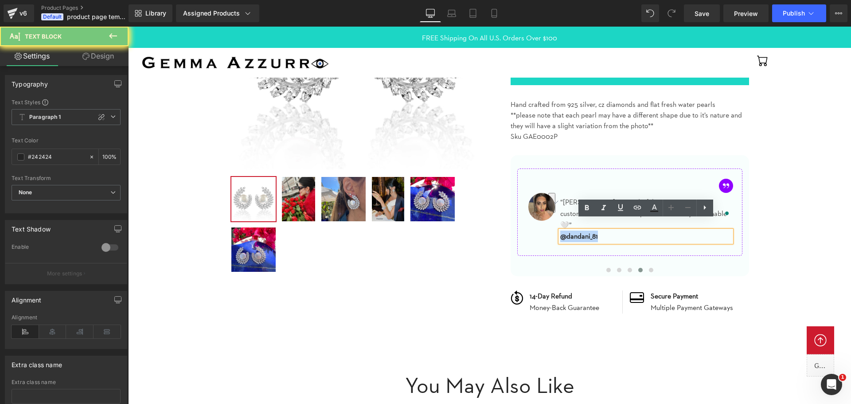
click at [583, 232] on strong "@dandani_81" at bounding box center [579, 236] width 38 height 8
copy strong "@dandani_81"
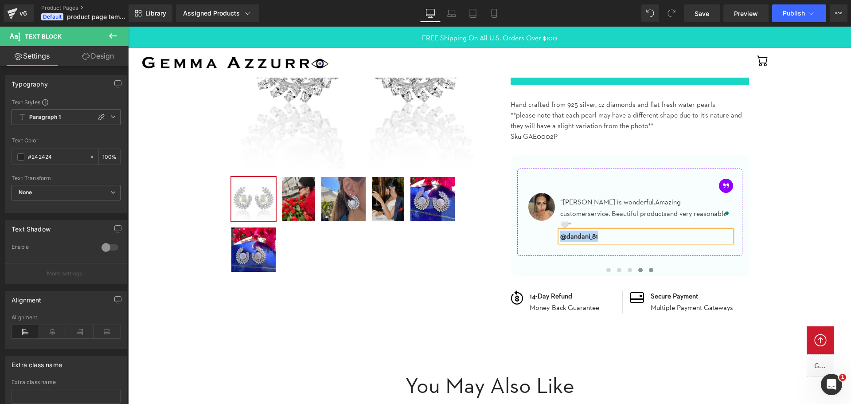
click at [649, 271] on span at bounding box center [651, 270] width 4 height 4
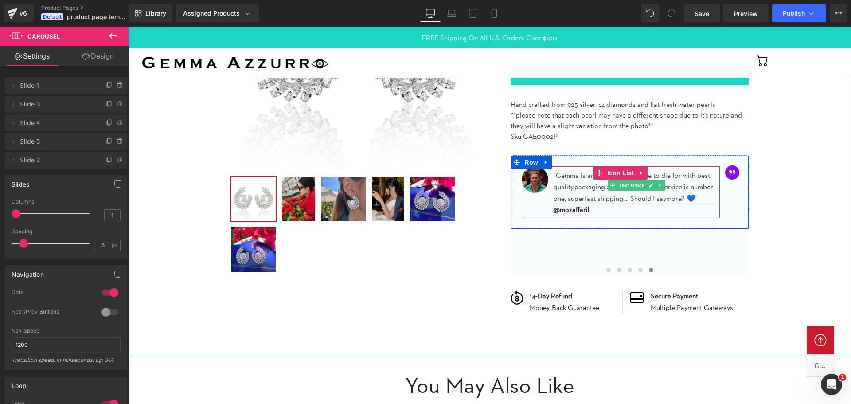
click at [592, 193] on p ""Gemma is amazing, products are to die for with best quality, packaging are cut…" at bounding box center [636, 187] width 166 height 34
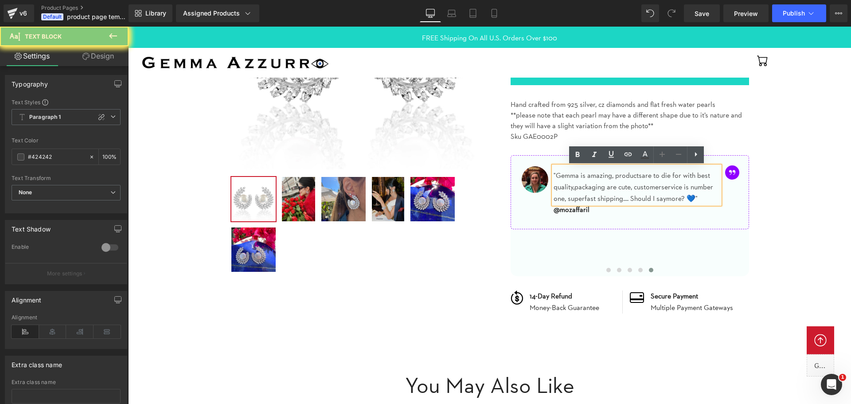
click at [592, 193] on p ""Gemma is amazing, products are to die for with best quality, packaging are cut…" at bounding box center [636, 187] width 166 height 34
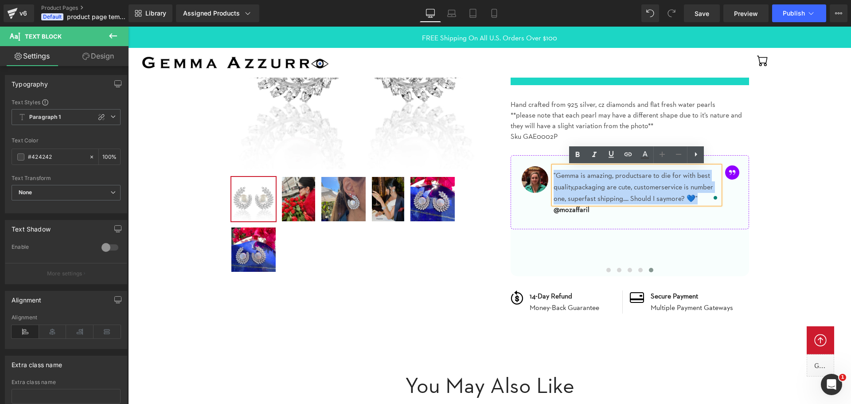
copy p ""Gemma is amazing, products are to die for with best quality, packaging are cut…"
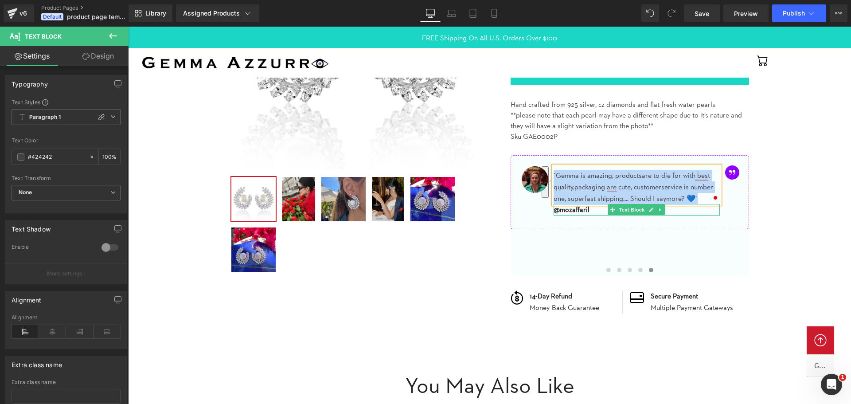
click at [581, 211] on strong "@mozaffaril" at bounding box center [571, 209] width 36 height 8
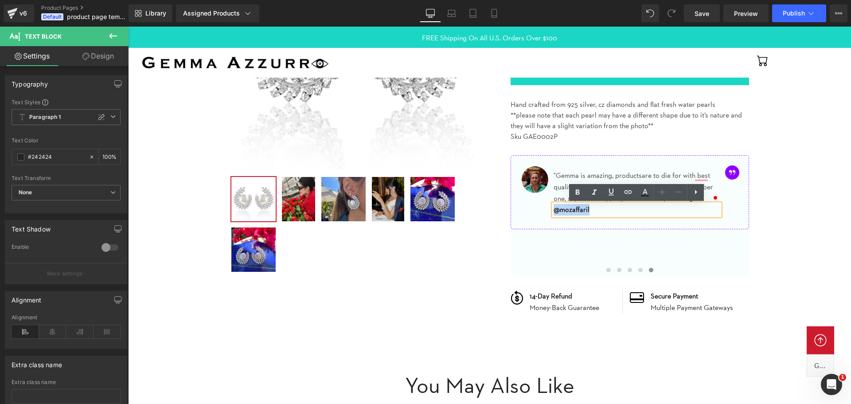
copy strong "@mozaffaril"
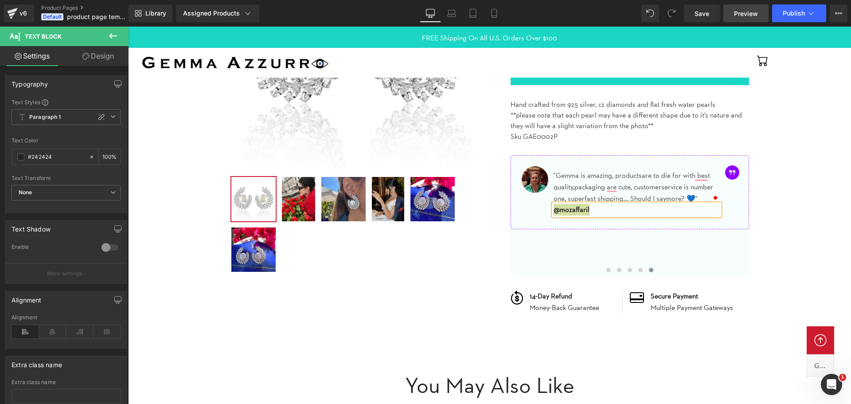
click at [748, 15] on span "Preview" at bounding box center [746, 13] width 24 height 9
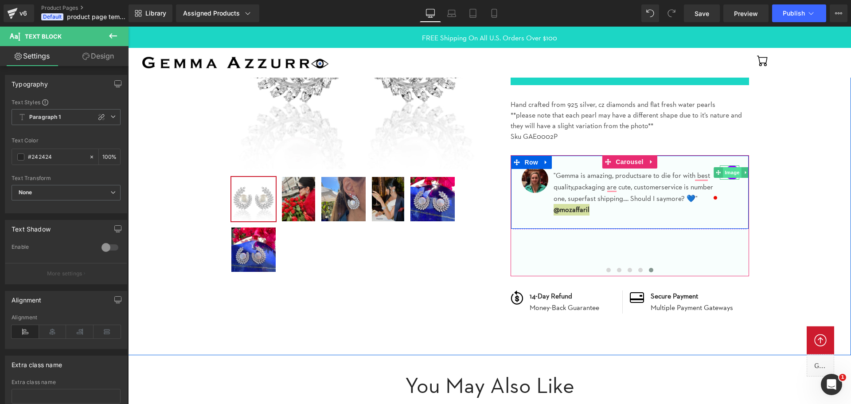
click at [730, 172] on span "Image" at bounding box center [732, 172] width 19 height 11
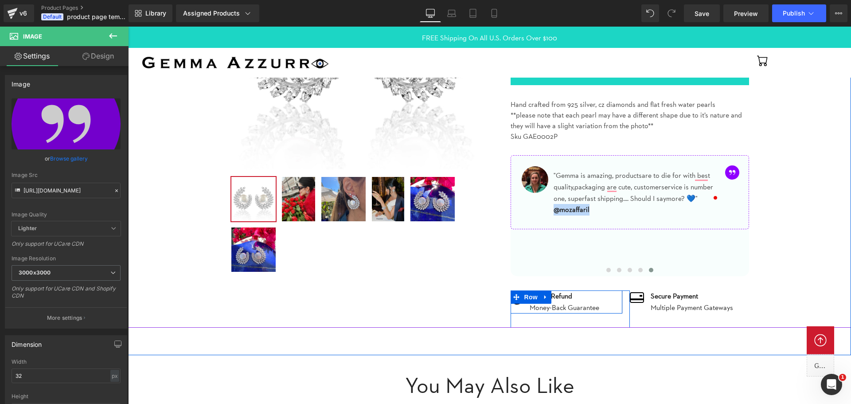
click at [519, 306] on div "Image" at bounding box center [524, 301] width 28 height 23
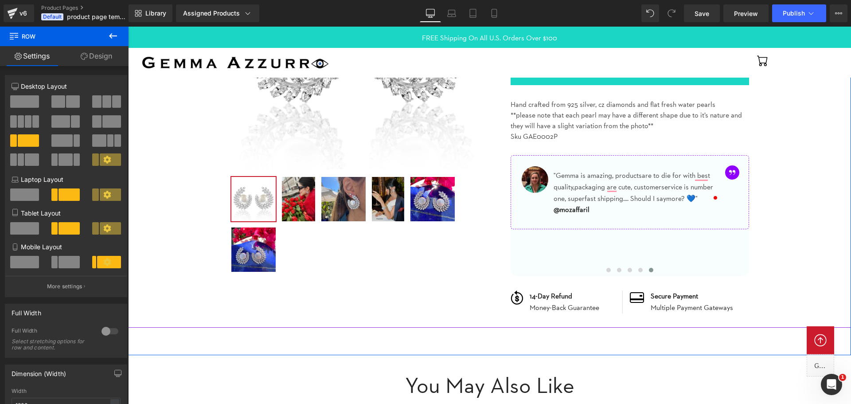
click at [783, 269] on div at bounding box center [489, 122] width 714 height 411
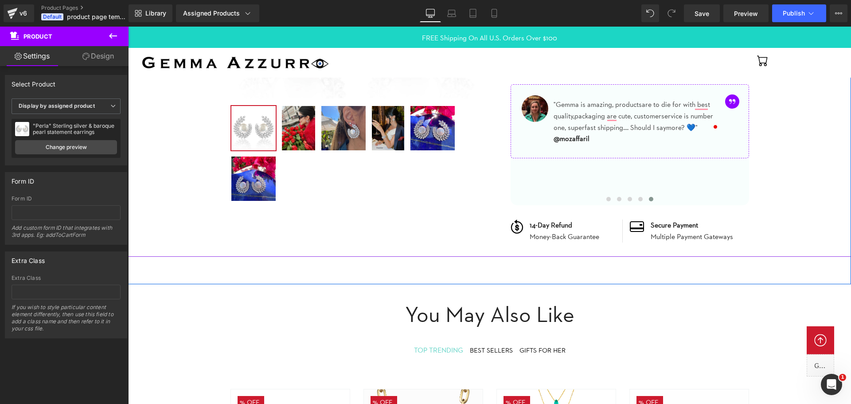
scroll to position [266, 0]
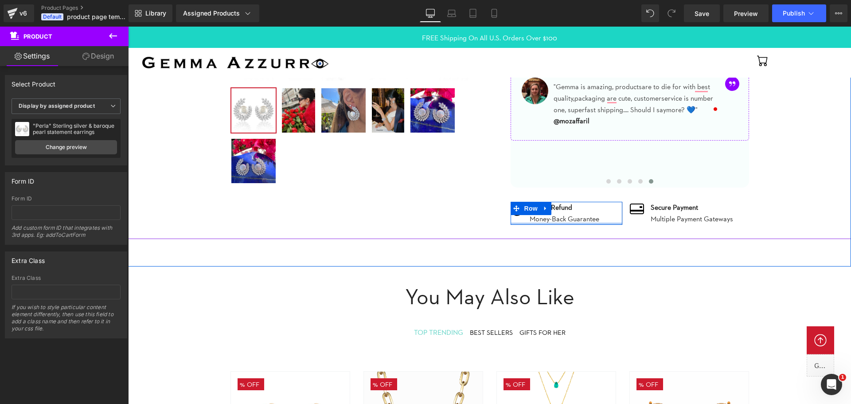
click at [558, 224] on div at bounding box center [566, 223] width 112 height 2
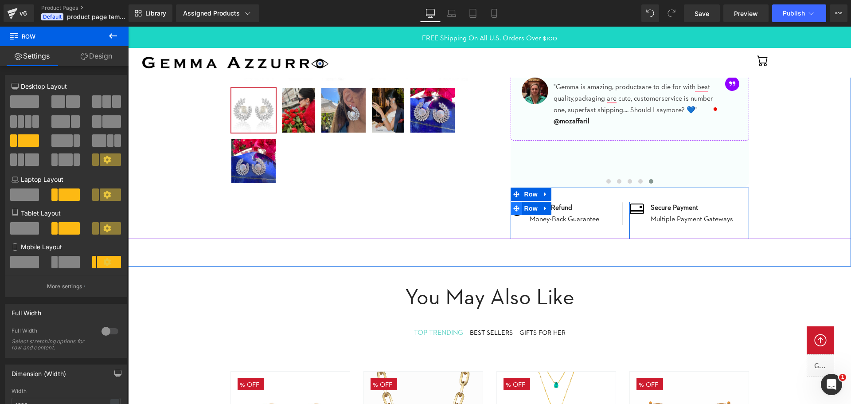
click at [517, 212] on span at bounding box center [516, 208] width 12 height 13
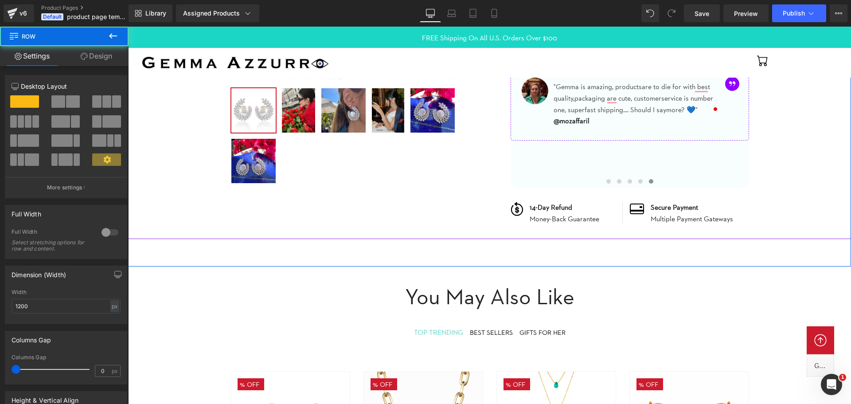
click at [418, 199] on div "‹ ›" at bounding box center [357, 15] width 266 height 374
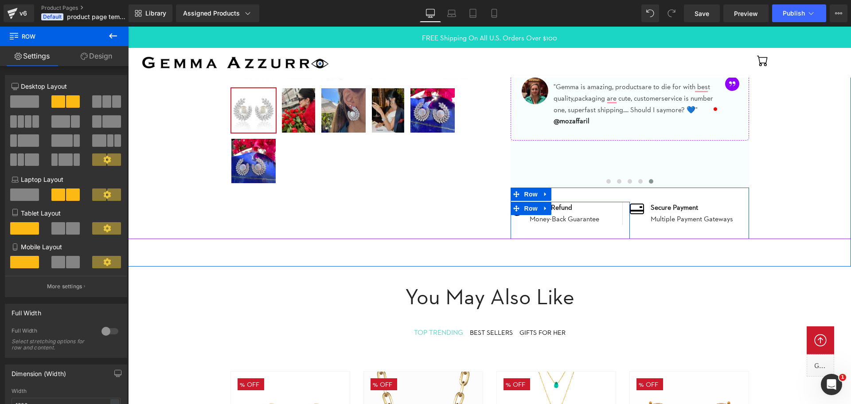
click at [517, 209] on icon at bounding box center [516, 208] width 6 height 6
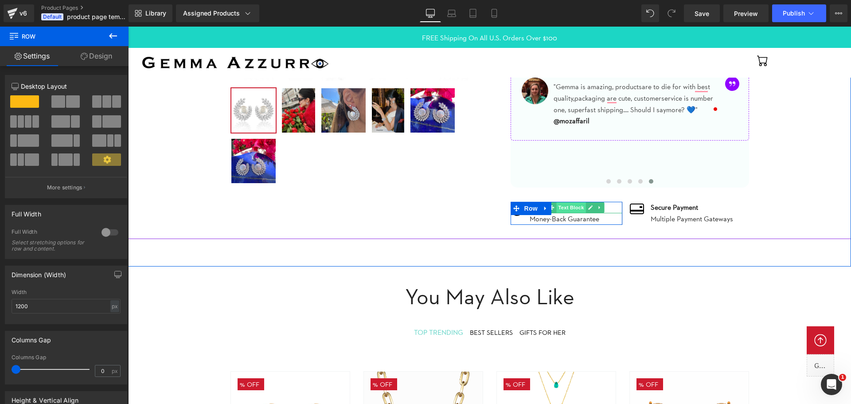
click at [568, 209] on span "Text Block" at bounding box center [570, 207] width 29 height 11
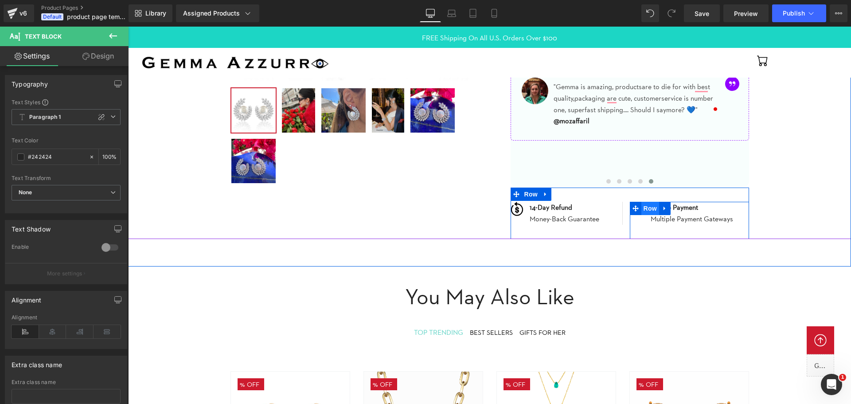
click at [645, 207] on span "Row" at bounding box center [650, 208] width 18 height 13
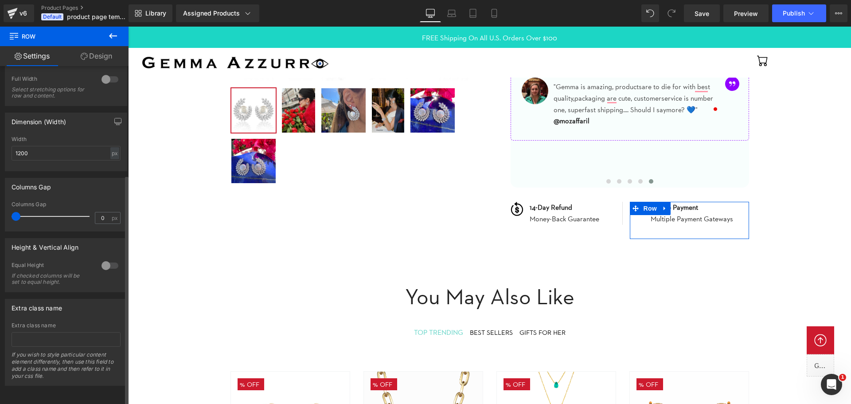
scroll to position [159, 0]
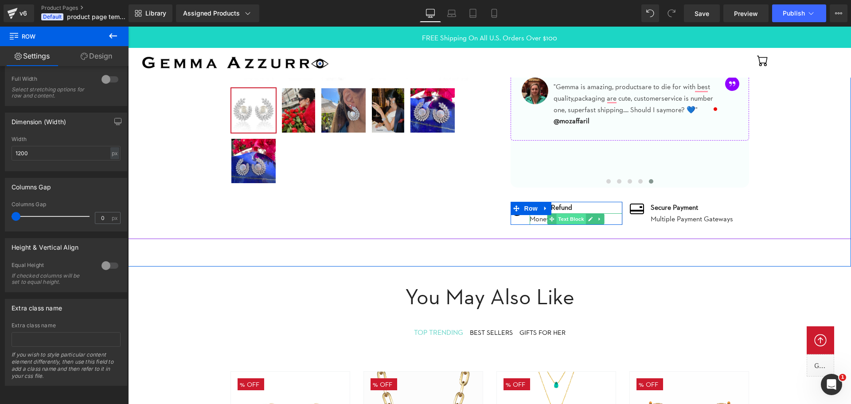
click at [563, 217] on span "Text Block" at bounding box center [570, 219] width 29 height 11
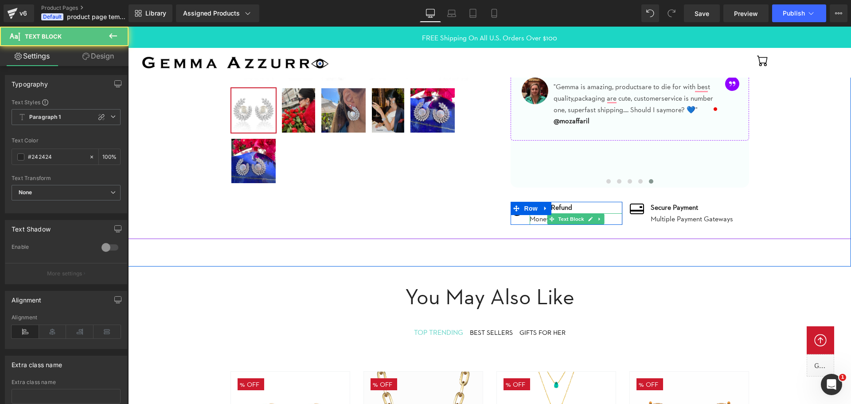
click at [533, 221] on span "Money-Back Guarantee" at bounding box center [564, 218] width 70 height 8
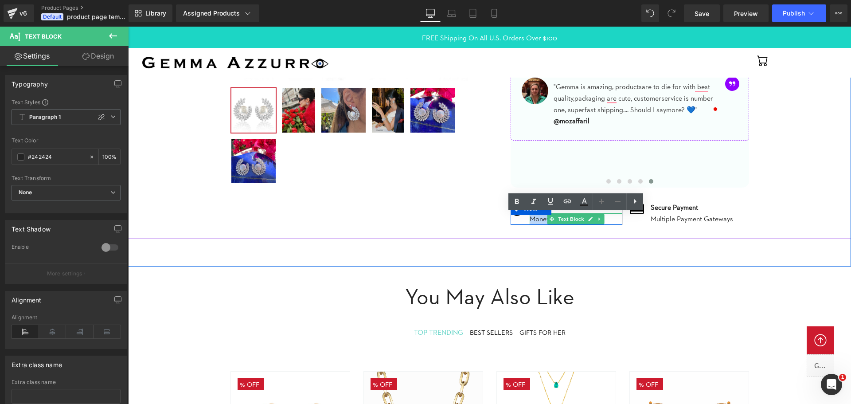
click at [533, 221] on span "Money-Back Guarantee" at bounding box center [564, 218] width 70 height 8
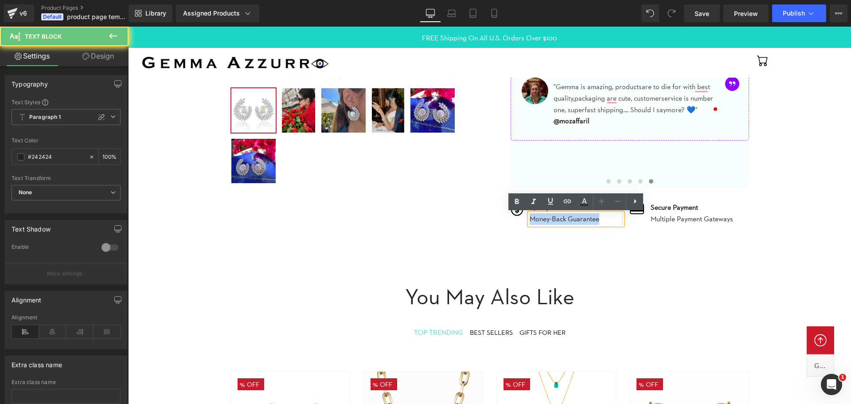
click at [533, 221] on span "Money-Back Guarantee" at bounding box center [564, 218] width 70 height 8
drag, startPoint x: 500, startPoint y: 224, endPoint x: 523, endPoint y: 217, distance: 24.5
click at [502, 224] on div ""Perla" Sterling silver & baroque pearl statement earrings (P) Title $180.00 $2…" at bounding box center [622, 33] width 253 height 411
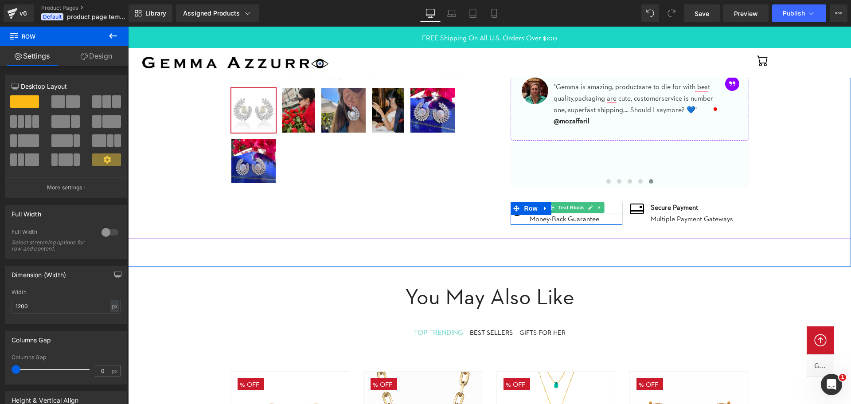
click at [560, 206] on span "Text Block" at bounding box center [570, 207] width 29 height 11
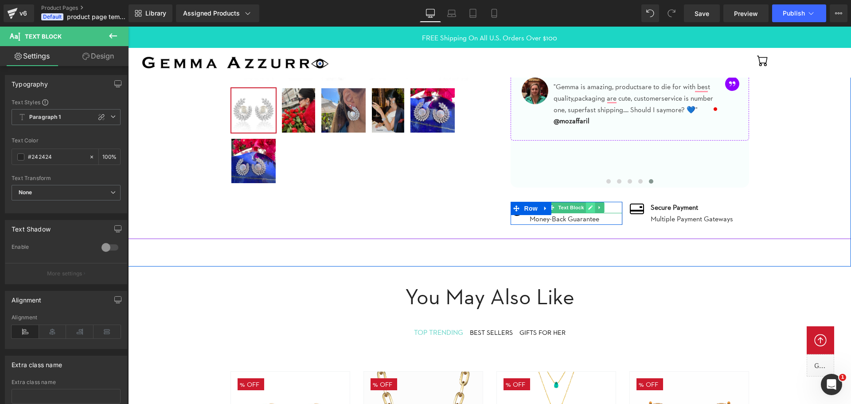
click at [593, 207] on icon at bounding box center [590, 207] width 5 height 5
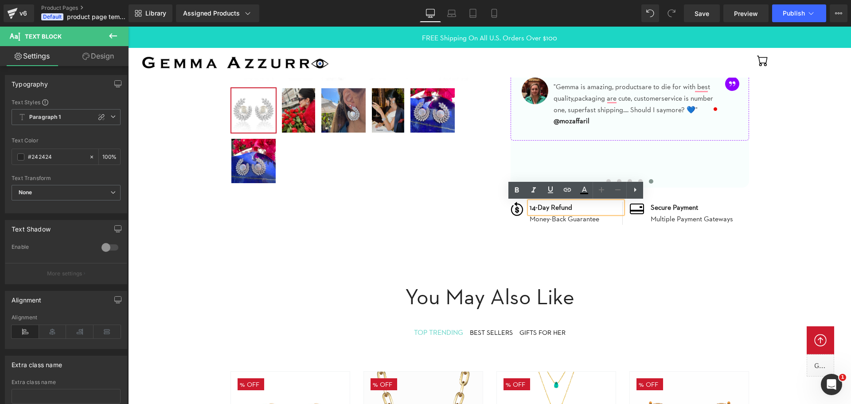
click at [575, 210] on p "14-Day Refund" at bounding box center [575, 208] width 93 height 12
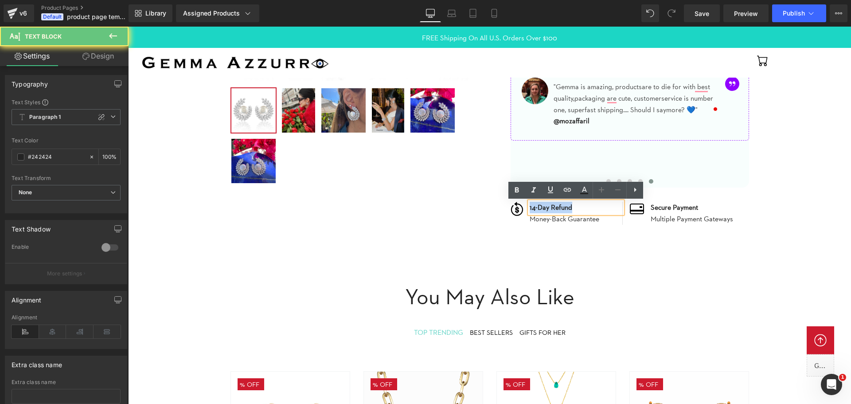
click at [575, 210] on p "14-Day Refund" at bounding box center [575, 208] width 93 height 12
copy strong "14-Day Refund"
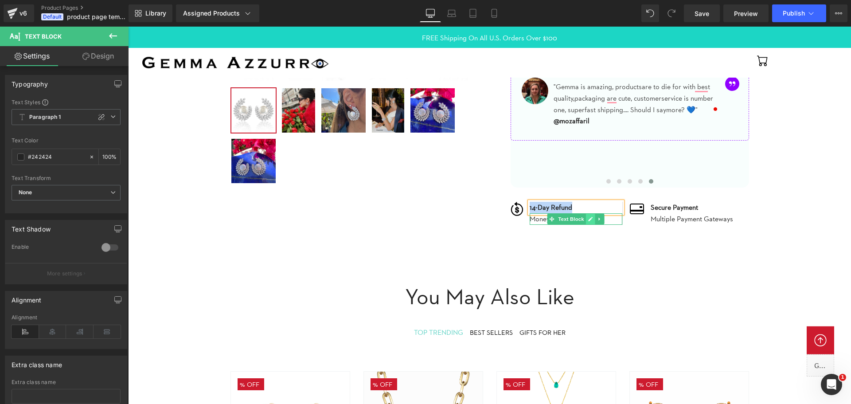
click at [588, 219] on icon at bounding box center [590, 218] width 5 height 5
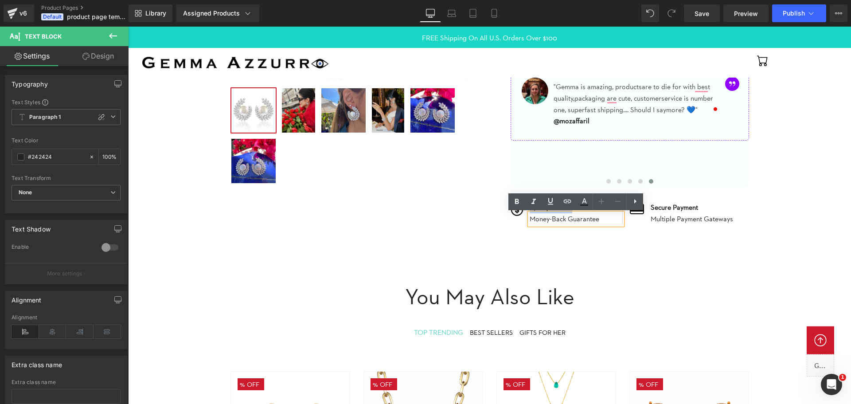
click at [589, 220] on span "Money-Back Guarantee" at bounding box center [564, 218] width 70 height 8
copy span "Money-Back Guarantee"
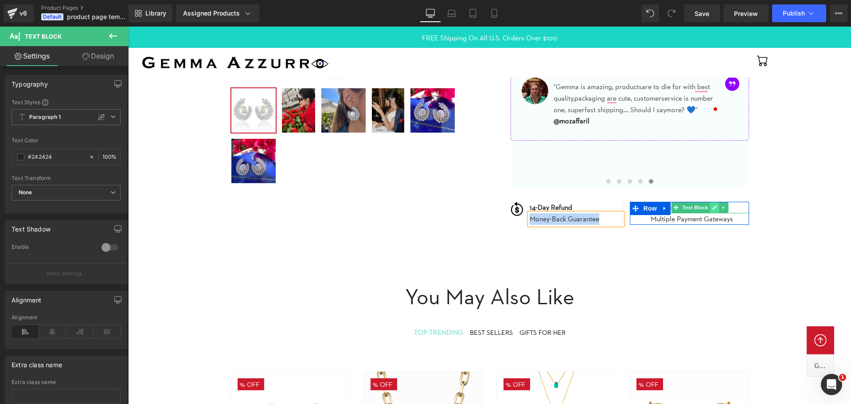
click at [713, 208] on icon at bounding box center [714, 207] width 5 height 5
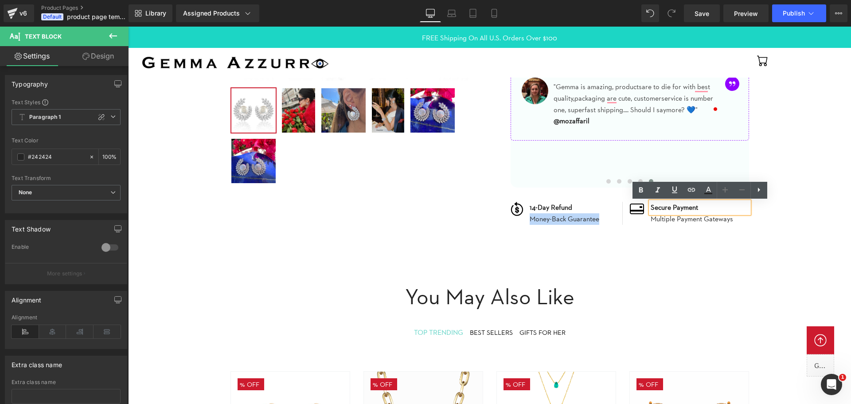
click at [691, 208] on strong "Secure Payment" at bounding box center [673, 207] width 47 height 8
copy strong "Secure Payment"
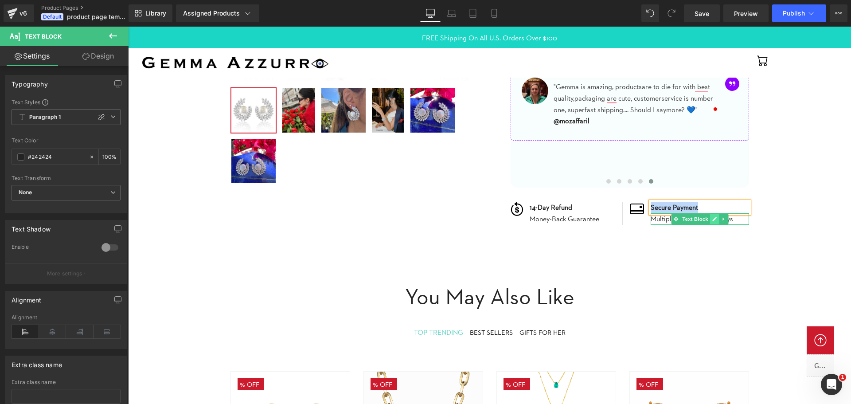
click at [715, 220] on icon at bounding box center [714, 219] width 4 height 4
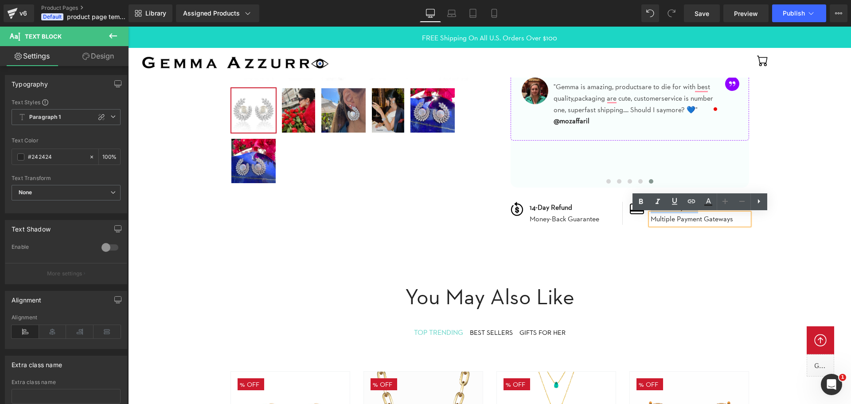
click at [715, 220] on span "Multiple Payment Gateways" at bounding box center [691, 218] width 82 height 8
click at [690, 220] on span "Multiple Payment Gateways" at bounding box center [691, 218] width 82 height 8
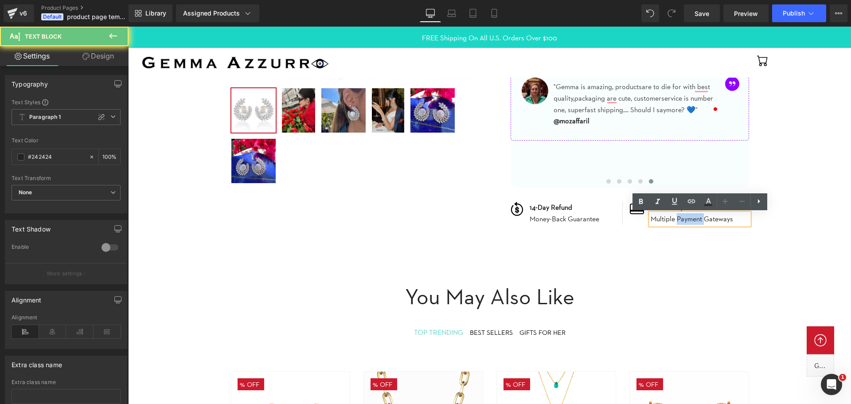
click at [690, 220] on span "Multiple Payment Gateways" at bounding box center [691, 218] width 82 height 8
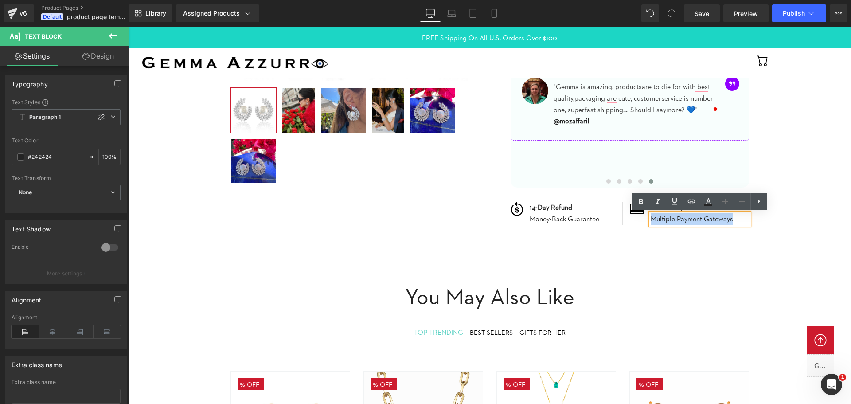
copy span "Multiple Payment Gateways"
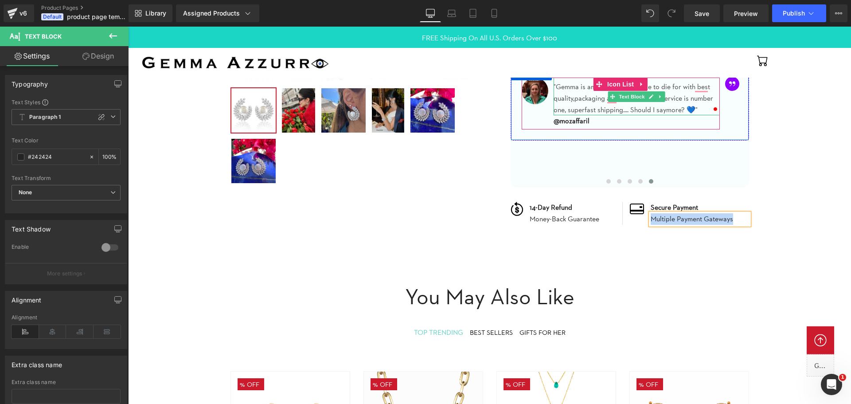
scroll to position [44, 0]
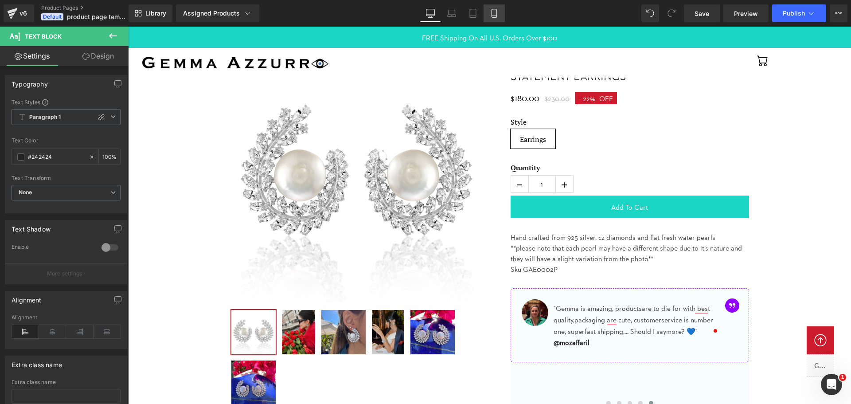
click at [491, 12] on icon at bounding box center [494, 13] width 9 height 9
type input "100"
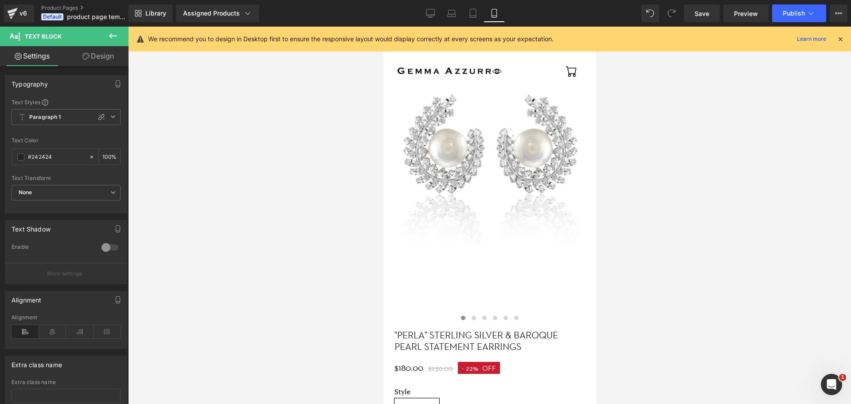
scroll to position [0, 0]
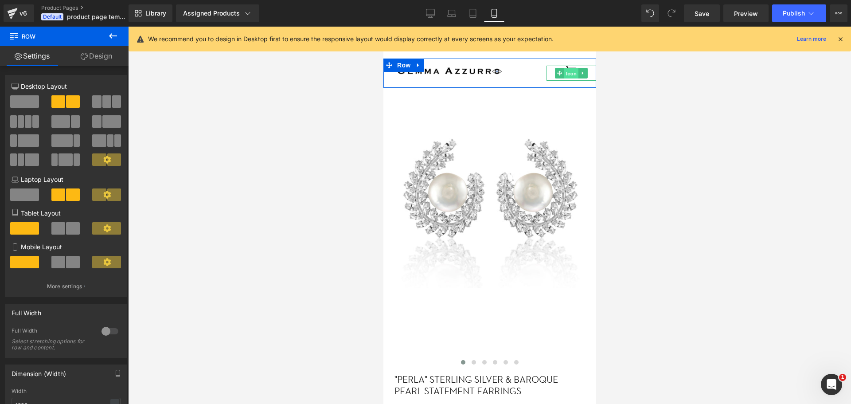
click at [568, 73] on span "Icon" at bounding box center [571, 73] width 14 height 11
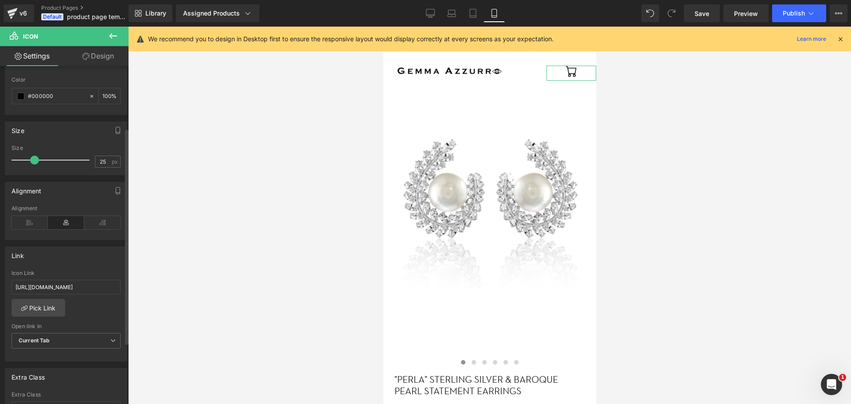
scroll to position [133, 0]
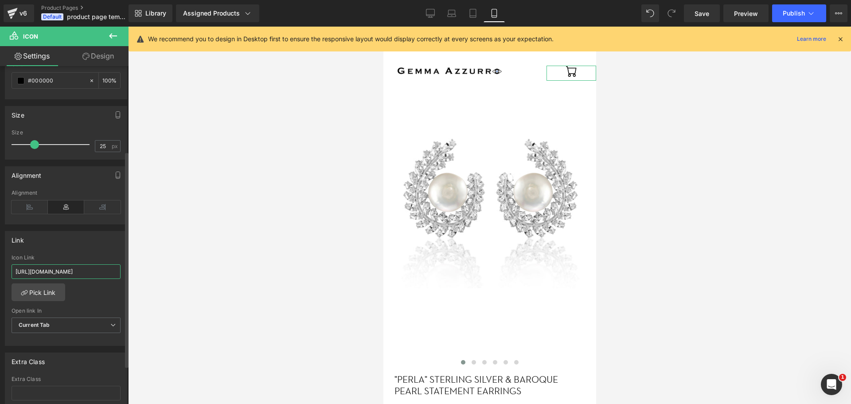
click at [86, 269] on input "[URL][DOMAIN_NAME]" at bounding box center [66, 271] width 109 height 15
click at [837, 39] on icon at bounding box center [840, 39] width 8 height 8
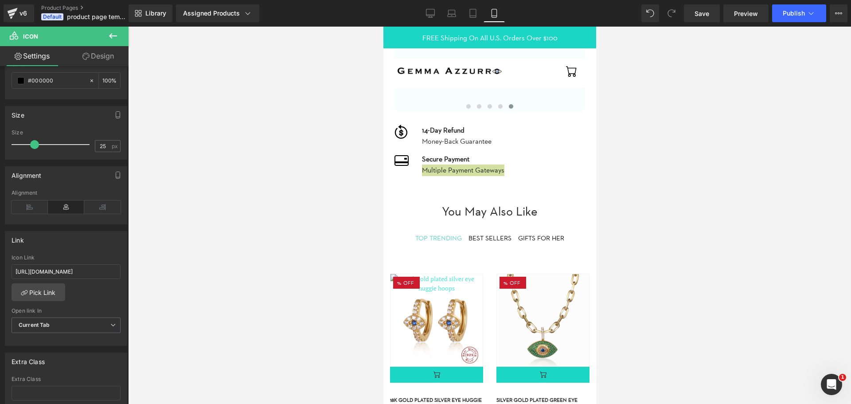
scroll to position [620, 0]
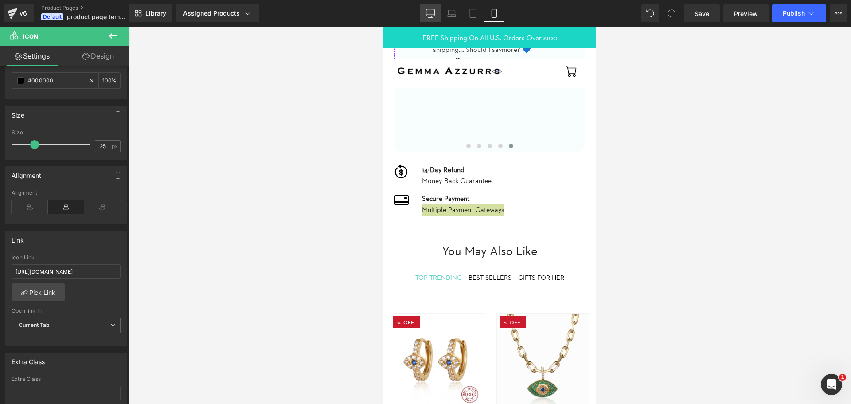
drag, startPoint x: 435, startPoint y: 13, endPoint x: 276, endPoint y: 48, distance: 162.4
click at [435, 13] on link "Desktop" at bounding box center [430, 13] width 21 height 18
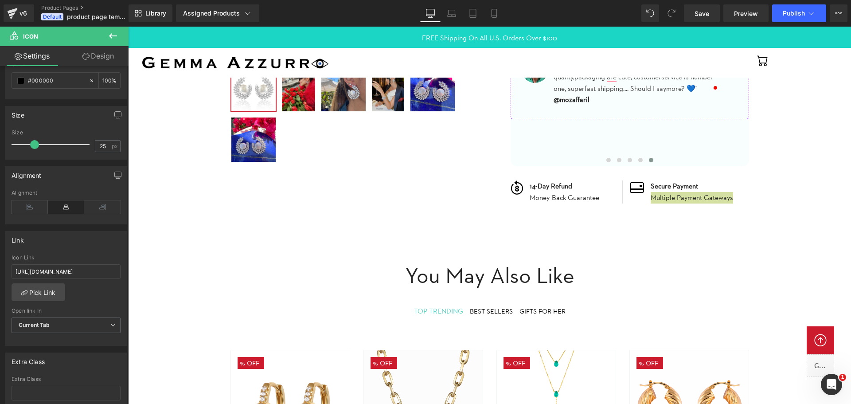
scroll to position [55, 0]
